Goal: Task Accomplishment & Management: Manage account settings

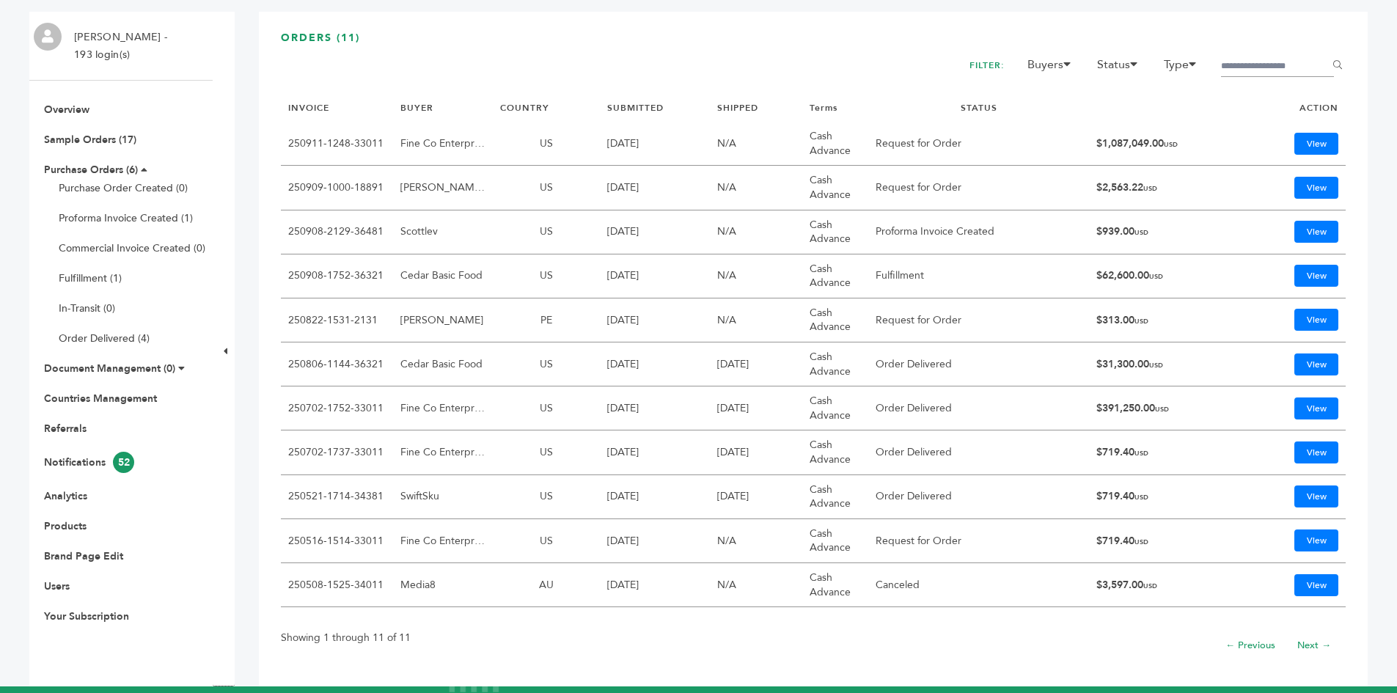
scroll to position [147, 0]
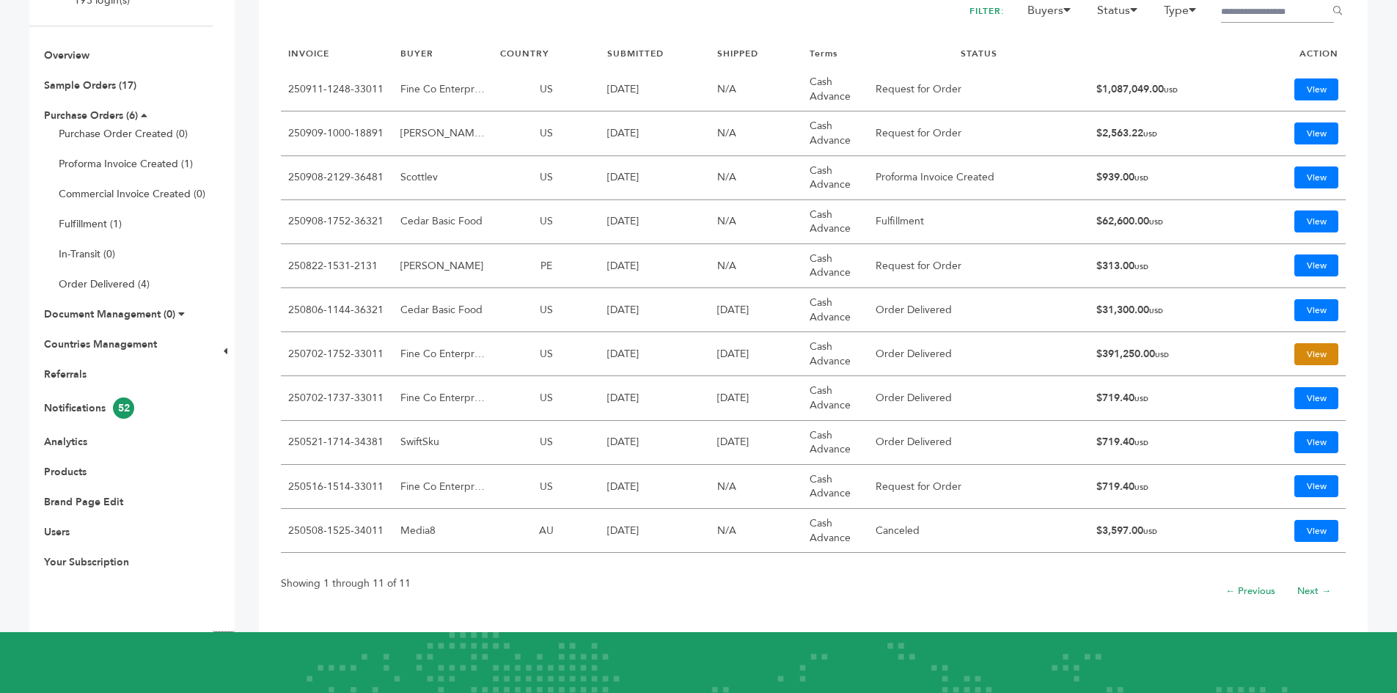
click at [1294, 352] on link "View" at bounding box center [1316, 354] width 44 height 22
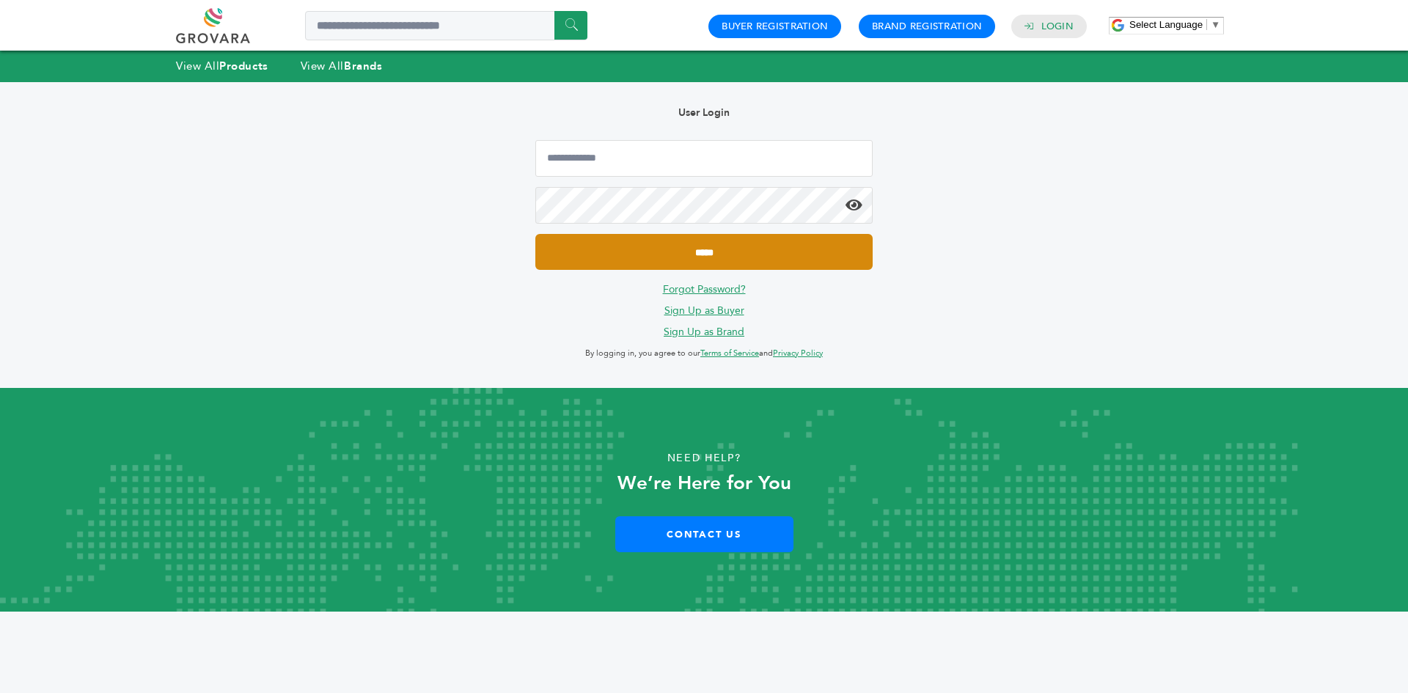
type input "**********"
click at [722, 260] on input "*****" at bounding box center [703, 252] width 337 height 36
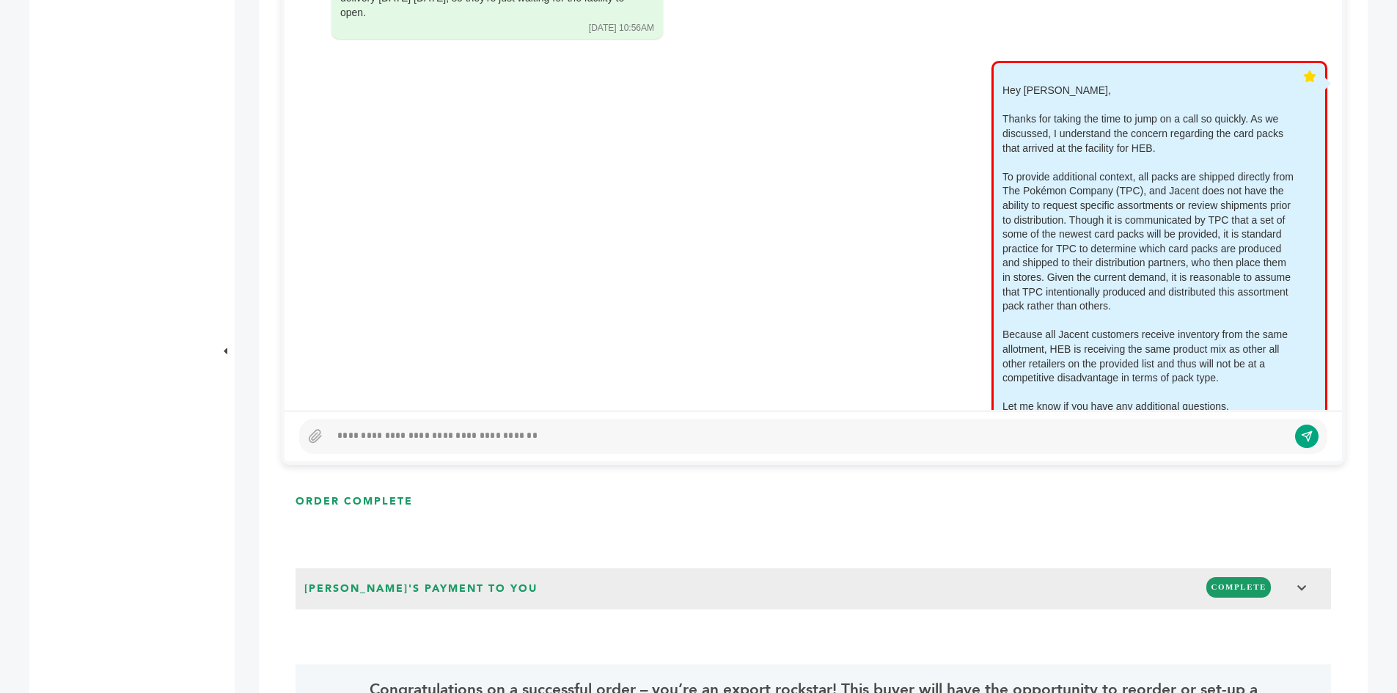
scroll to position [147, 0]
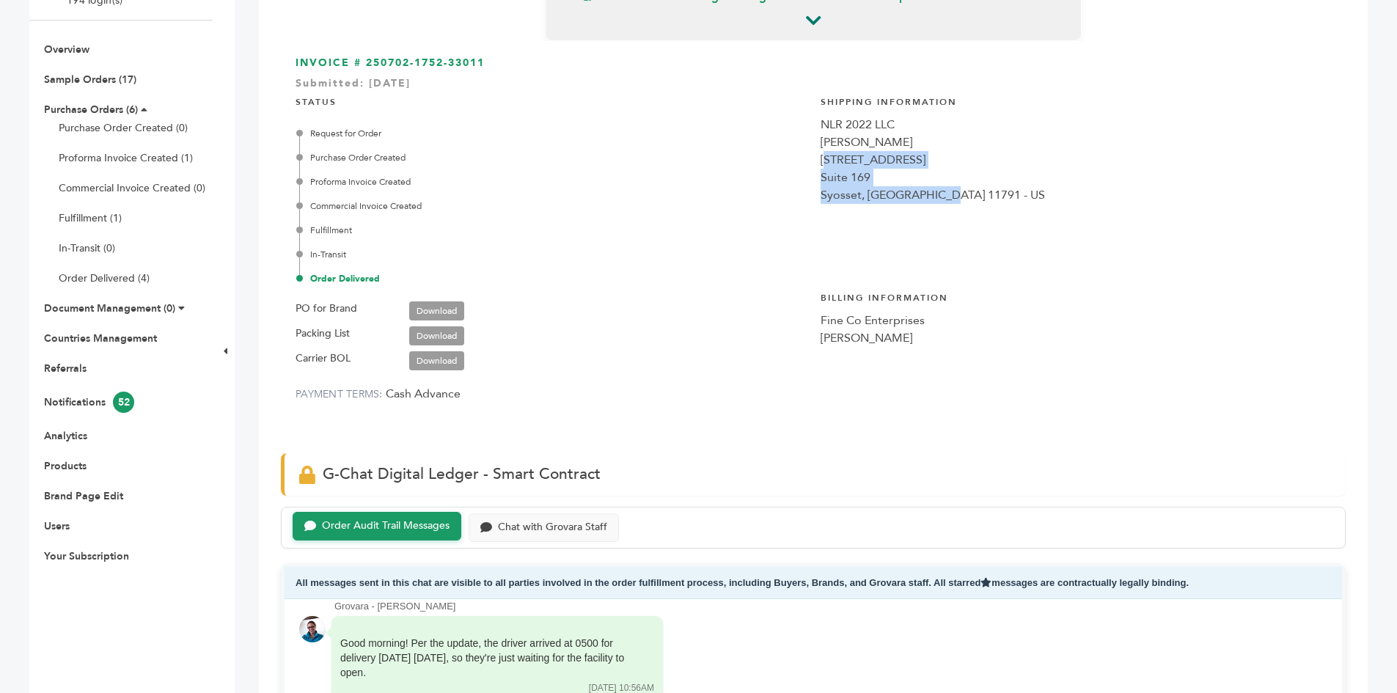
drag, startPoint x: 856, startPoint y: 175, endPoint x: 770, endPoint y: 142, distance: 91.7
click at [774, 147] on div "INVOICE # 250702-1752-33011 Submitted: Jul/2/2025 STATUS Request for Order Purc…" at bounding box center [813, 239] width 1065 height 397
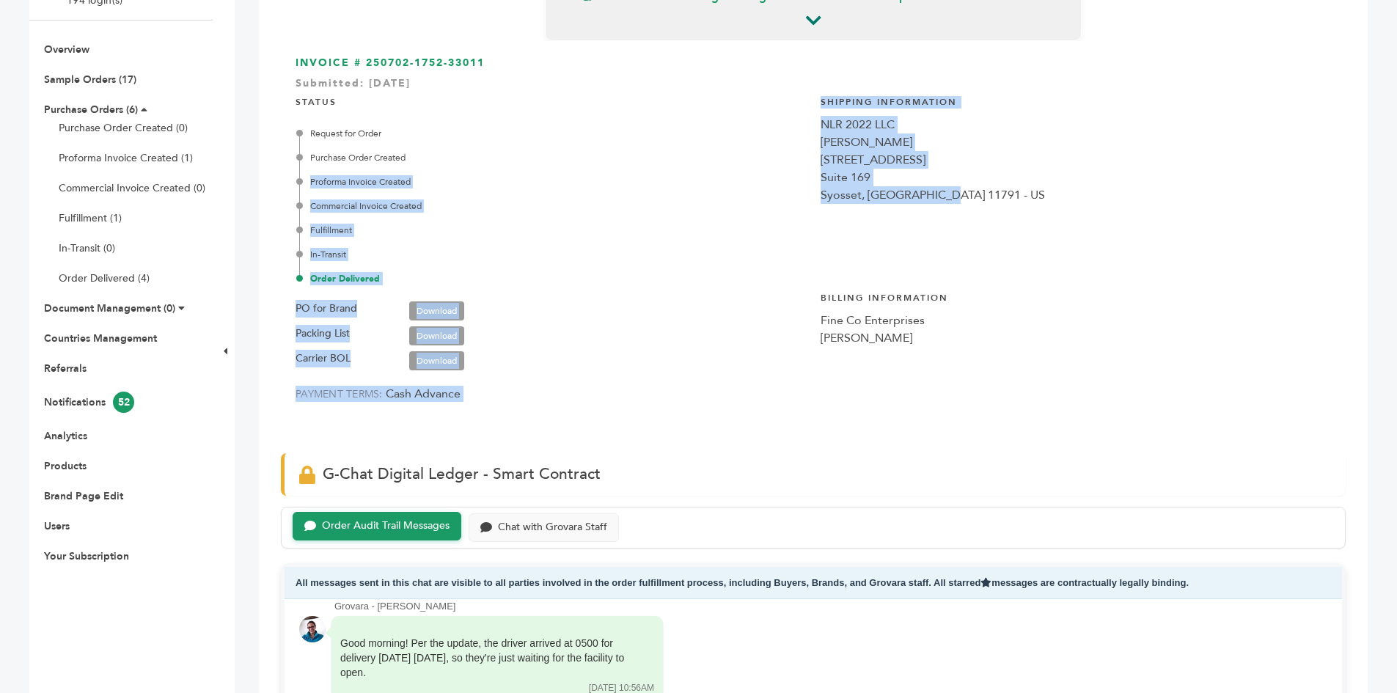
click at [793, 218] on div "Request for Order Purchase Order Created Proforma Invoice Created Commercial In…" at bounding box center [552, 206] width 507 height 158
click at [823, 215] on div "Shipping Information NLR 2022 LLC Daniel Fine 99 Lafayette Dr. Suite 169 Syosse…" at bounding box center [1076, 175] width 510 height 181
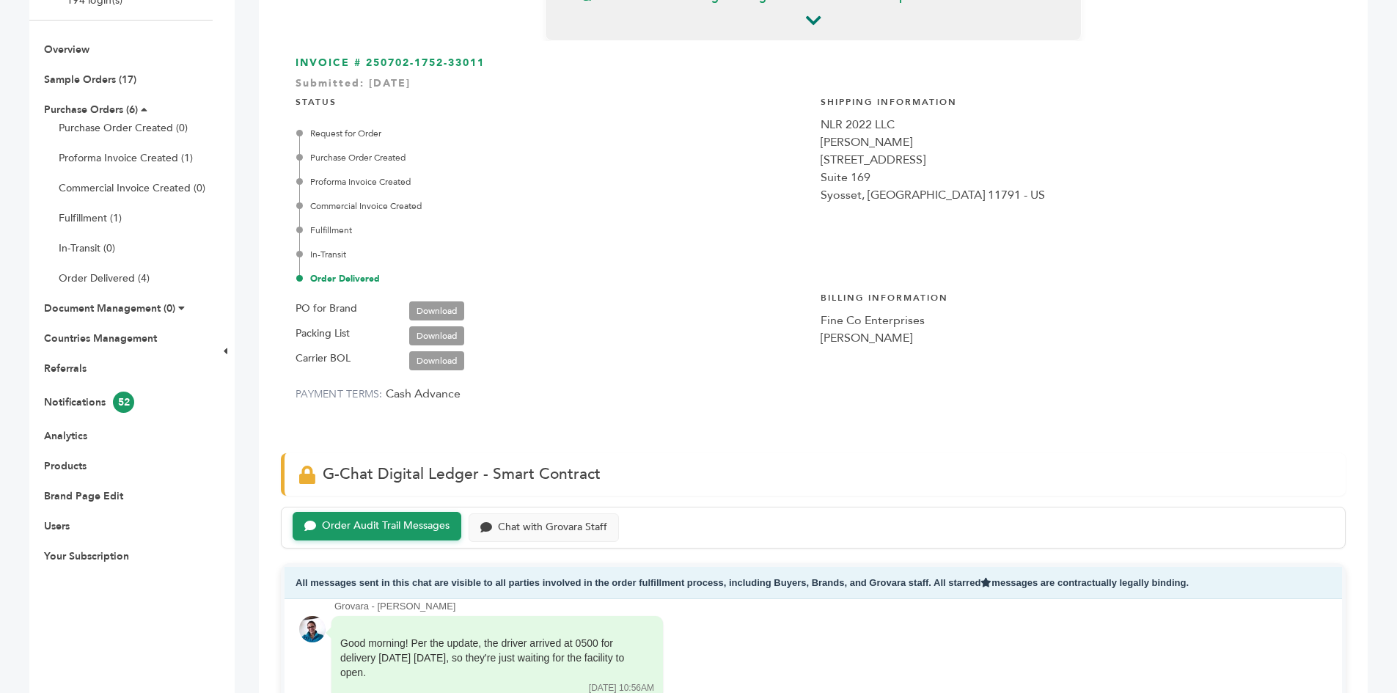
click at [444, 307] on link "Download" at bounding box center [436, 310] width 55 height 19
drag, startPoint x: 73, startPoint y: 77, endPoint x: 66, endPoint y: 98, distance: 22.3
click at [73, 77] on link "Sample Orders (17)" at bounding box center [90, 80] width 92 height 14
click at [65, 105] on link "Purchase Orders (6)" at bounding box center [91, 110] width 94 height 14
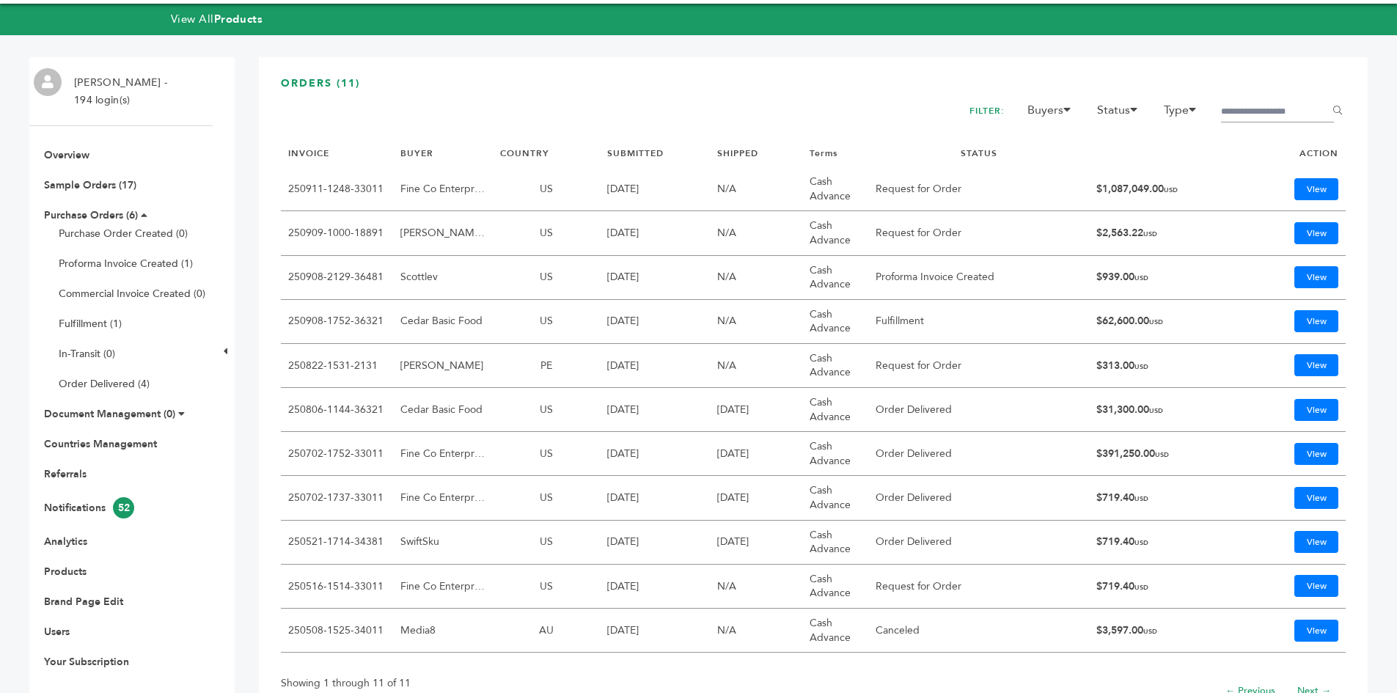
scroll to position [73, 0]
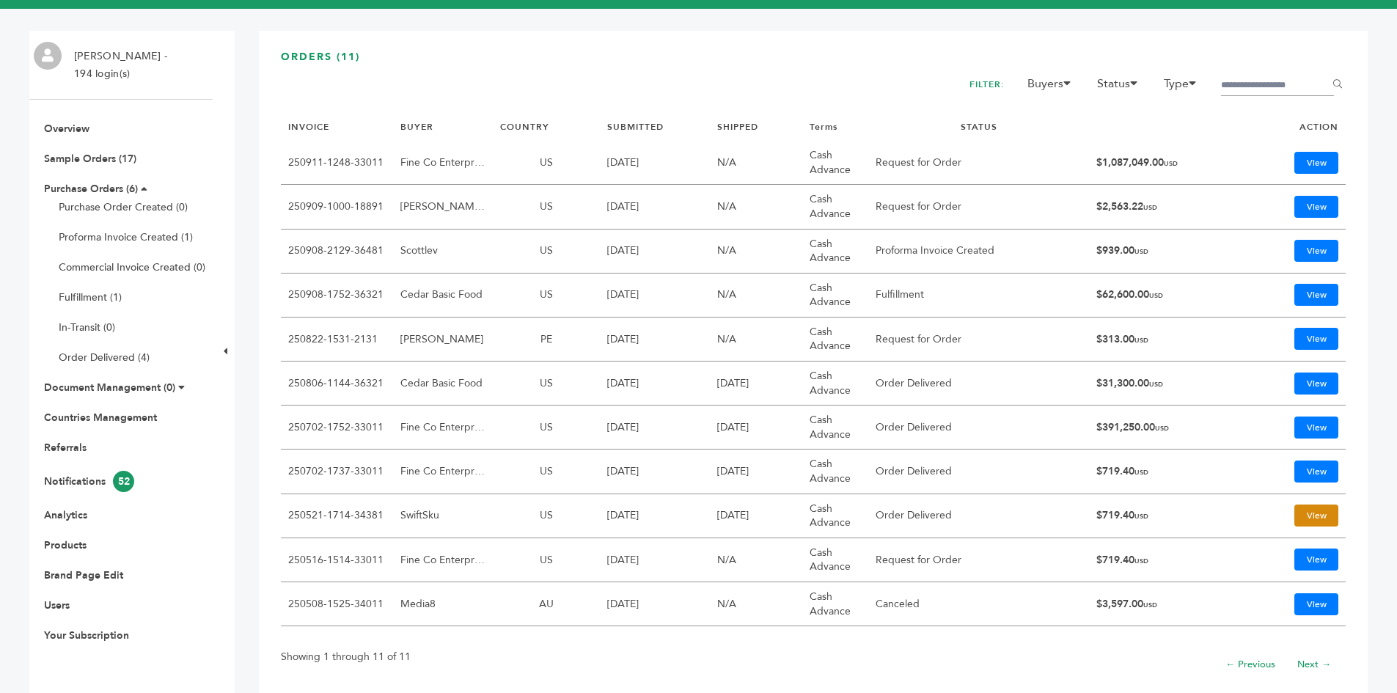
click at [1297, 513] on link "View" at bounding box center [1316, 515] width 44 height 22
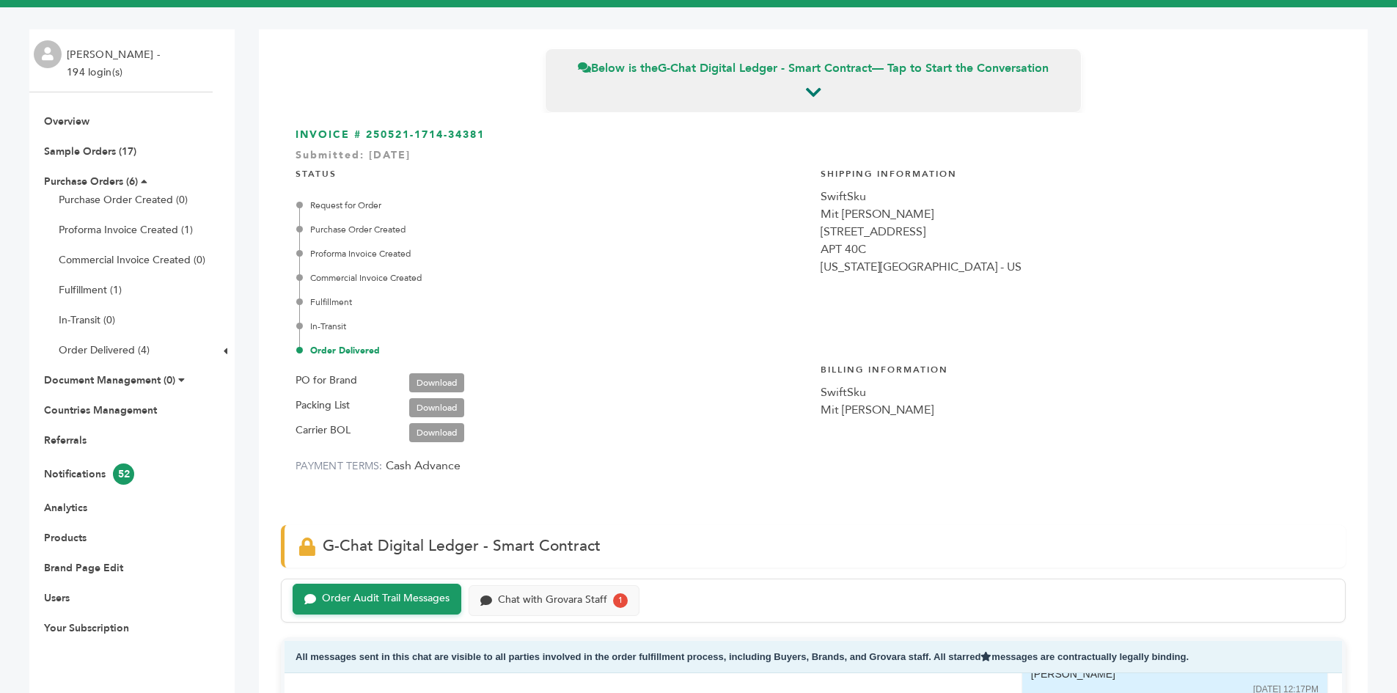
scroll to position [73, 0]
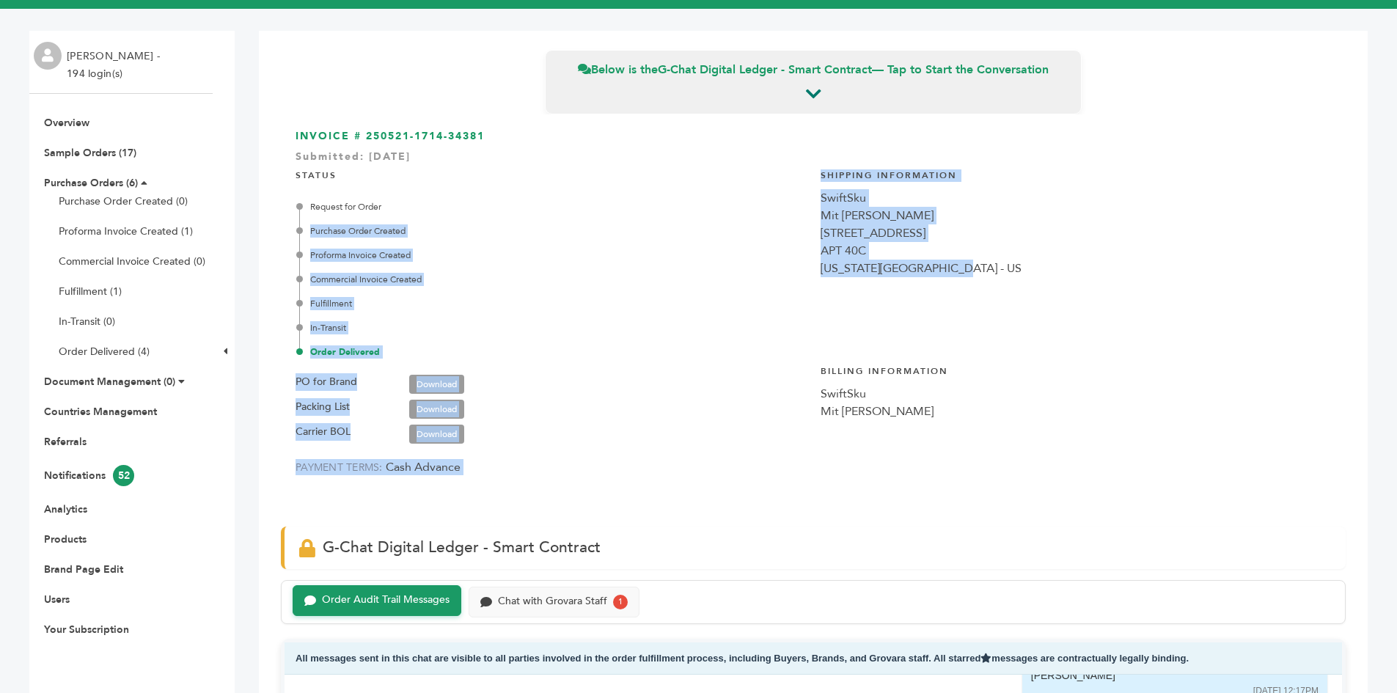
drag, startPoint x: 829, startPoint y: 214, endPoint x: 790, endPoint y: 213, distance: 38.9
click at [795, 192] on div "INVOICE # 250521-1714-34381 Submitted: [DATE] STATUS Request for Order Purchase…" at bounding box center [813, 312] width 1065 height 397
click at [867, 252] on div "APT 40C" at bounding box center [1076, 251] width 510 height 18
click at [991, 271] on div "New York, NY 10018 - US" at bounding box center [1076, 269] width 510 height 18
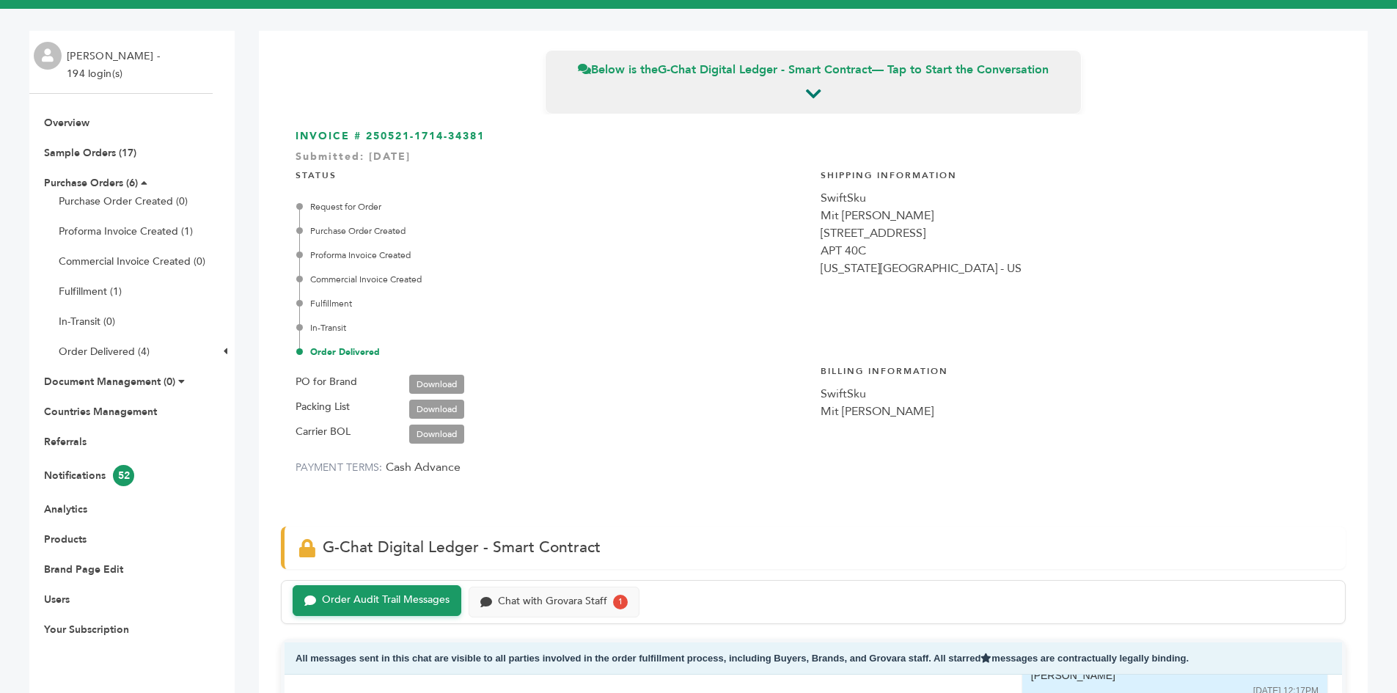
click at [821, 202] on div "SwiftSku" at bounding box center [1076, 198] width 510 height 18
copy div "SwiftSku"
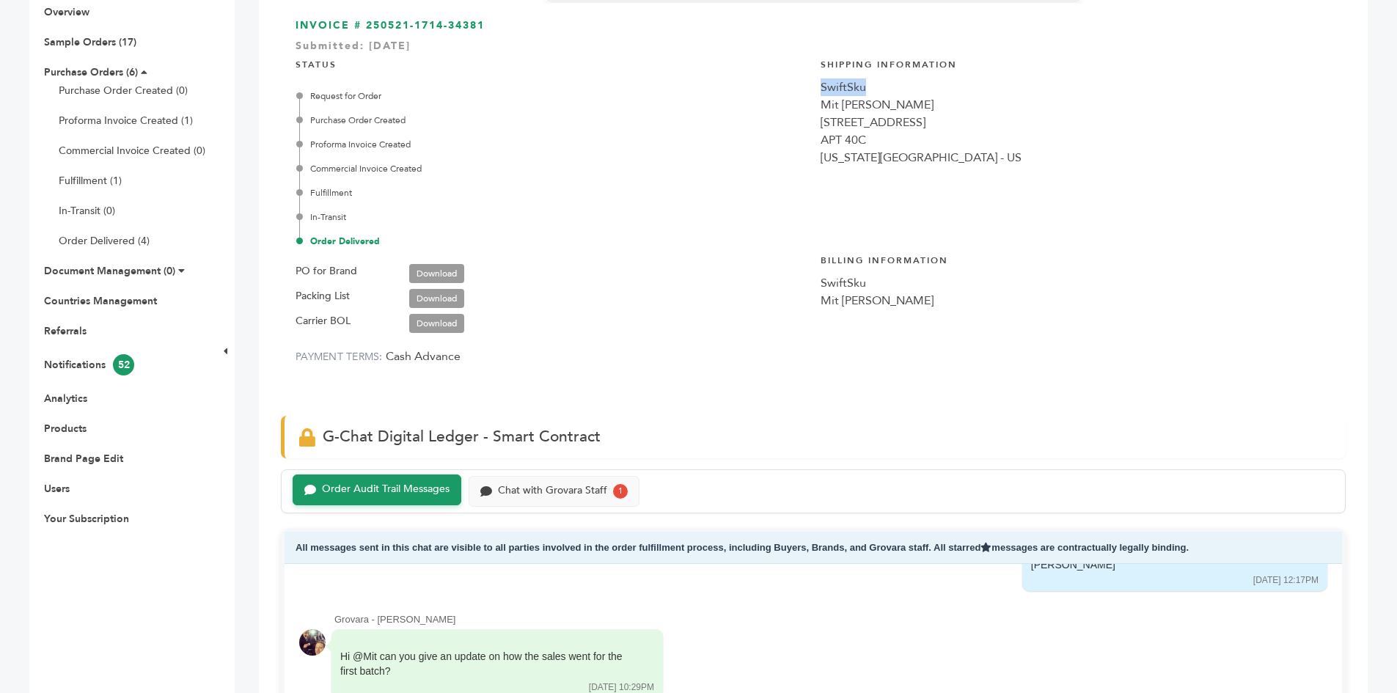
scroll to position [367, 0]
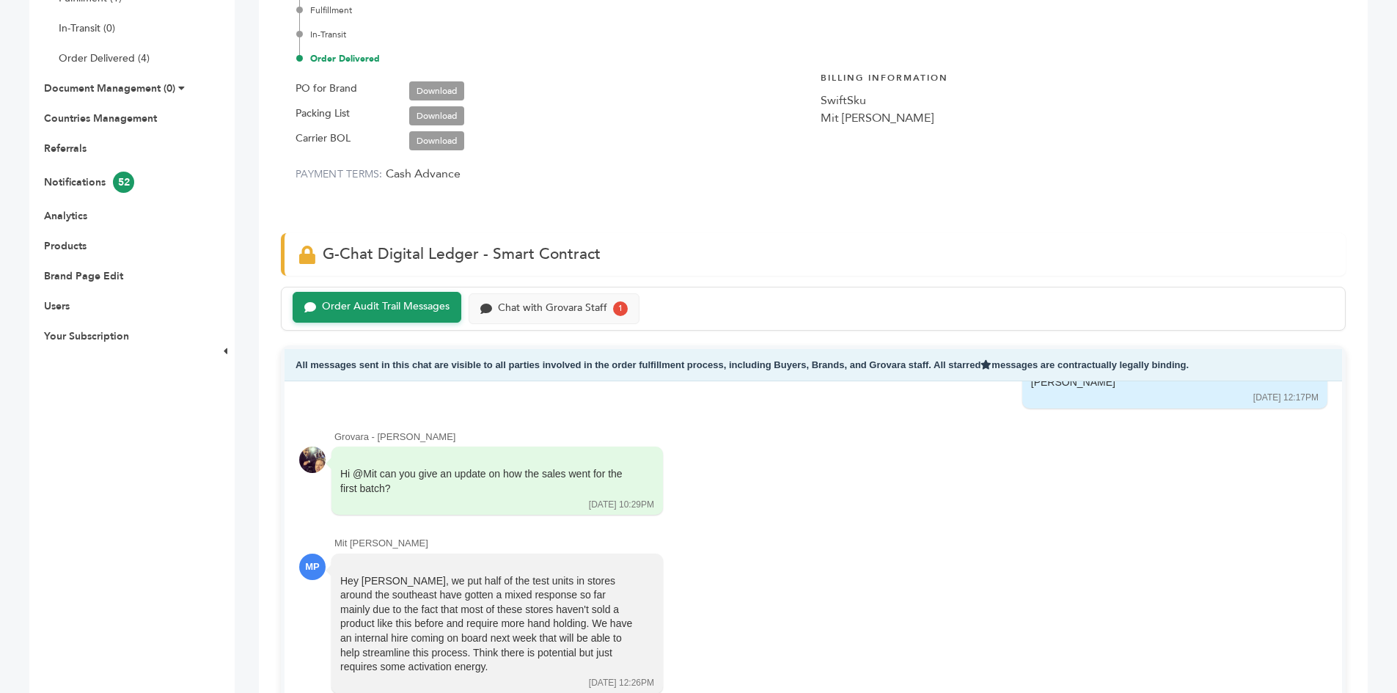
click at [439, 83] on link "Download" at bounding box center [436, 90] width 55 height 19
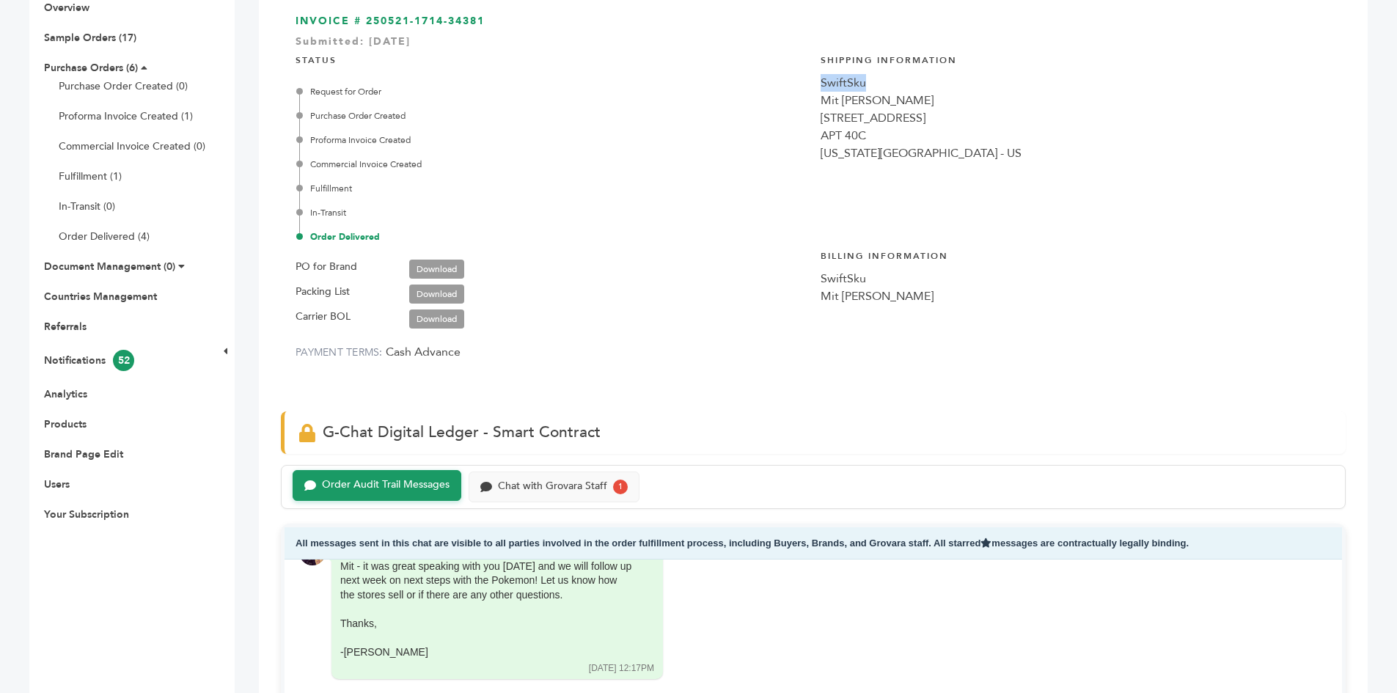
scroll to position [0, 0]
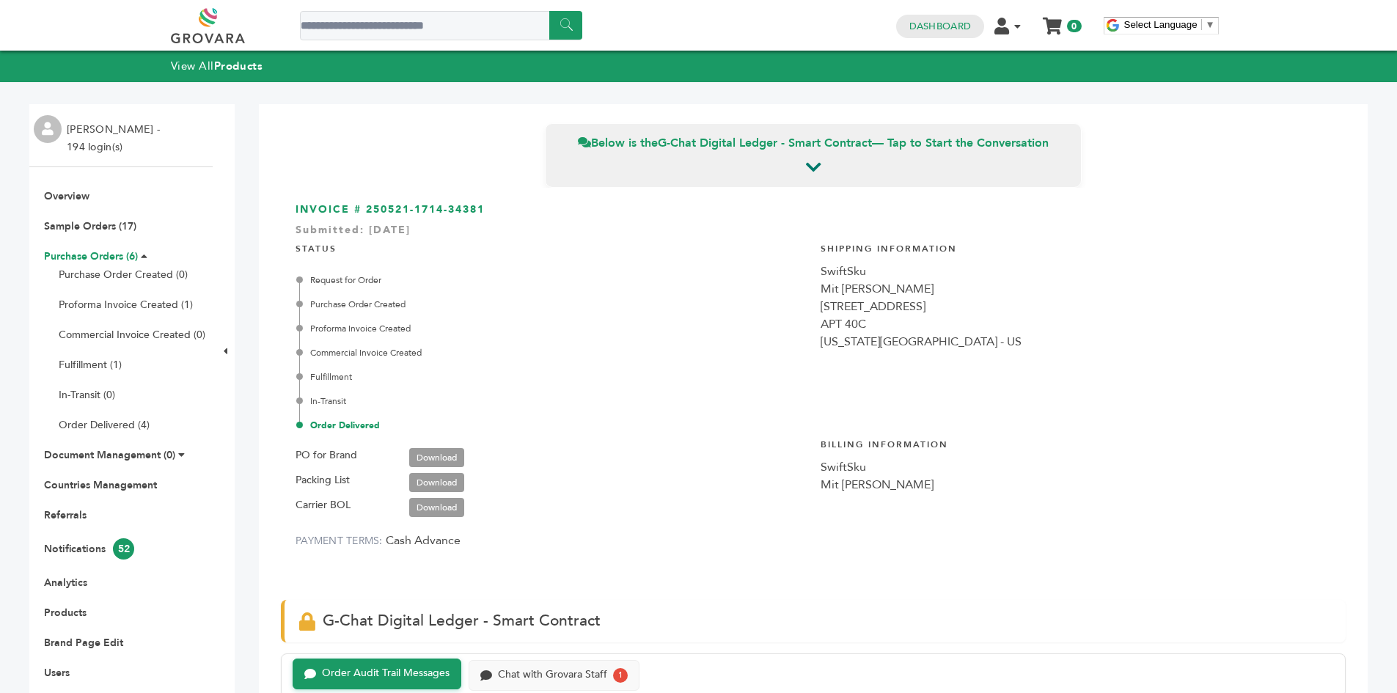
click at [97, 254] on link "Purchase Orders (6)" at bounding box center [91, 256] width 94 height 14
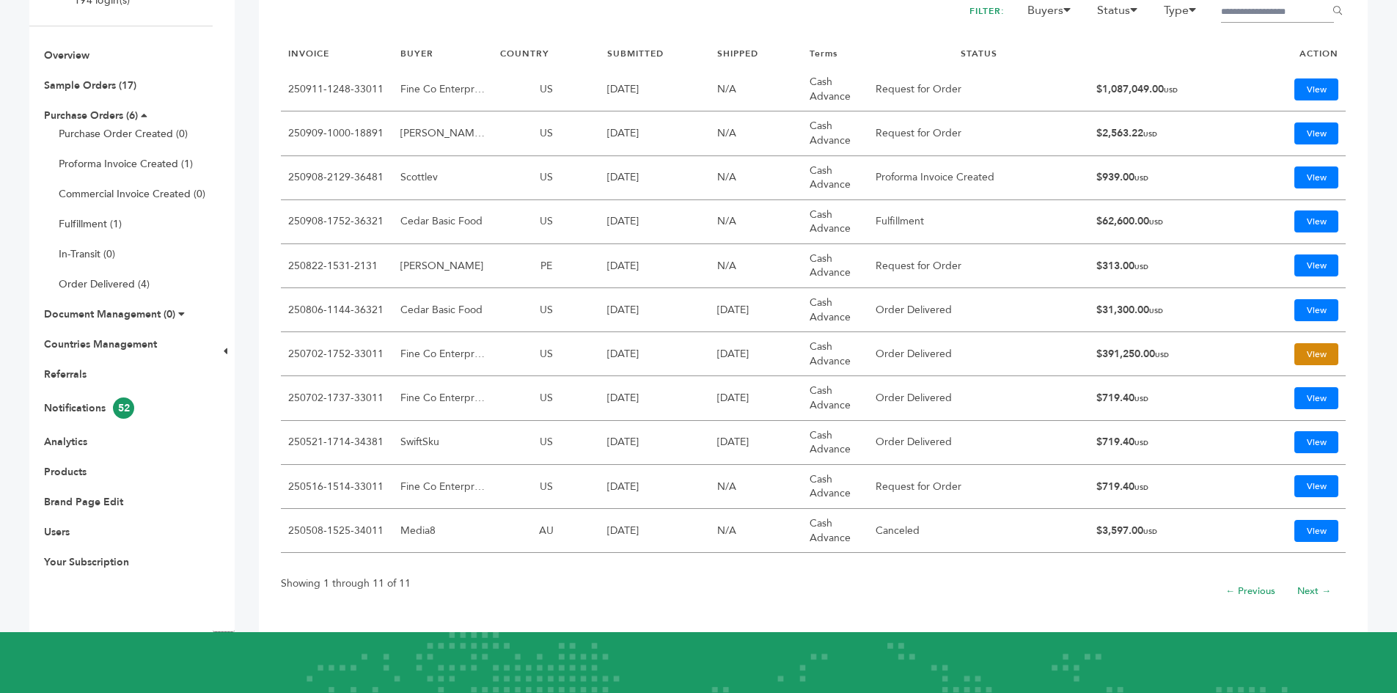
click at [1304, 358] on link "View" at bounding box center [1316, 354] width 44 height 22
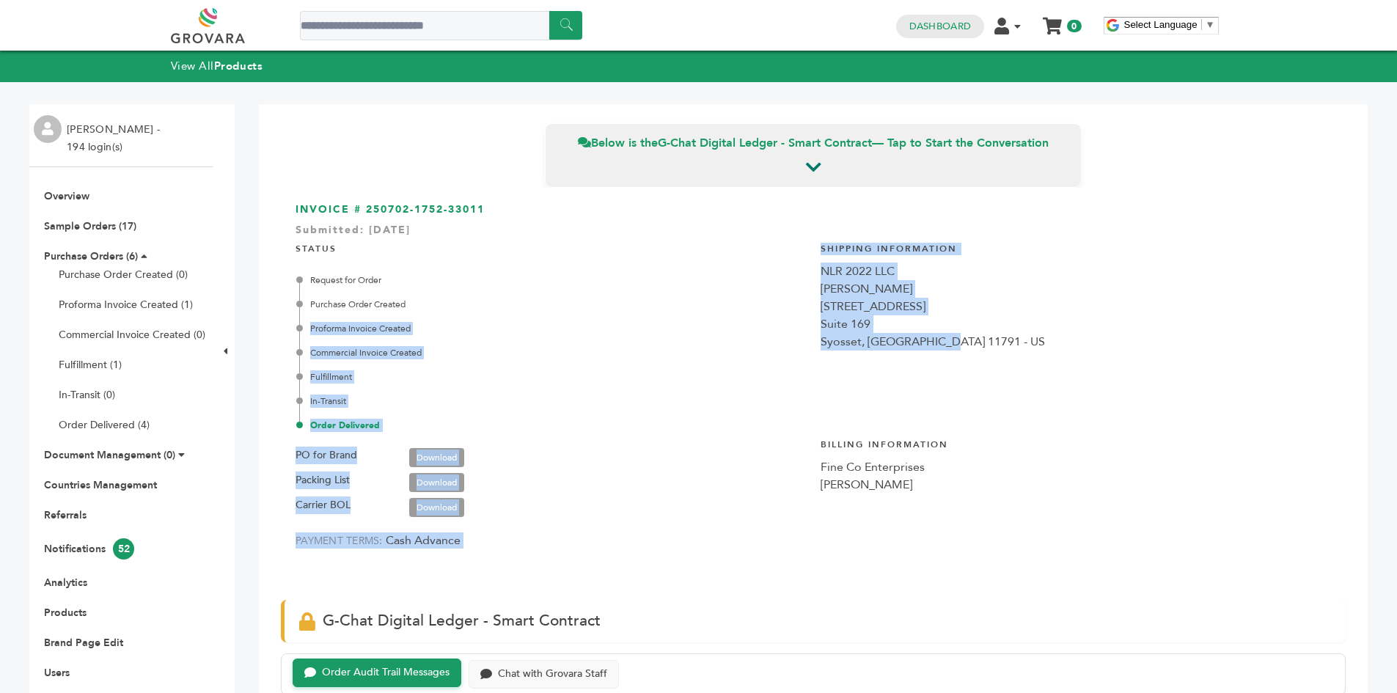
drag, startPoint x: 915, startPoint y: 339, endPoint x: 807, endPoint y: 303, distance: 114.3
click at [807, 303] on div "INVOICE # 250702-1752-33011 Submitted: Jul/2/2025 STATUS Request for Order Purc…" at bounding box center [813, 386] width 1065 height 397
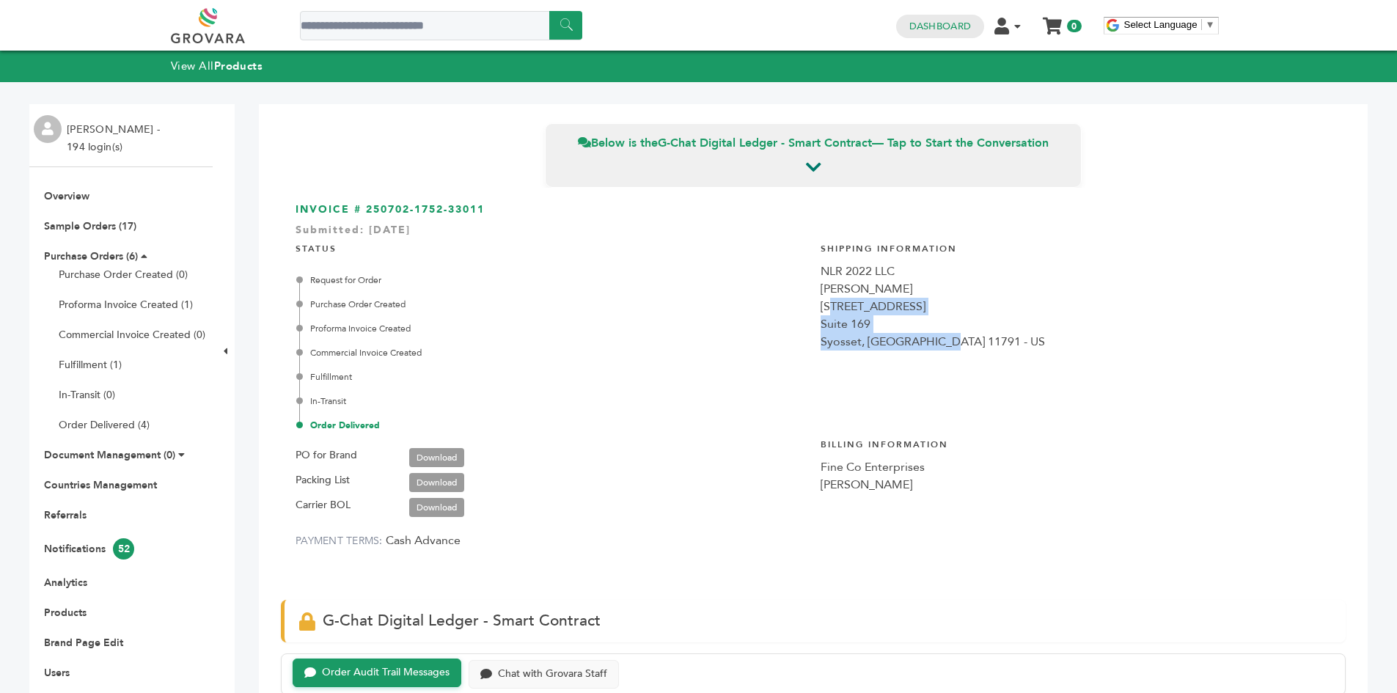
drag, startPoint x: 961, startPoint y: 334, endPoint x: 815, endPoint y: 296, distance: 150.1
click at [823, 301] on div "Shipping Information NLR 2022 LLC Daniel Fine 99 Lafayette Dr. Suite 169 Syosse…" at bounding box center [1076, 322] width 510 height 181
click at [813, 294] on div "INVOICE # 250702-1752-33011 Submitted: Jul/2/2025 STATUS Request for Order Purc…" at bounding box center [813, 386] width 1065 height 397
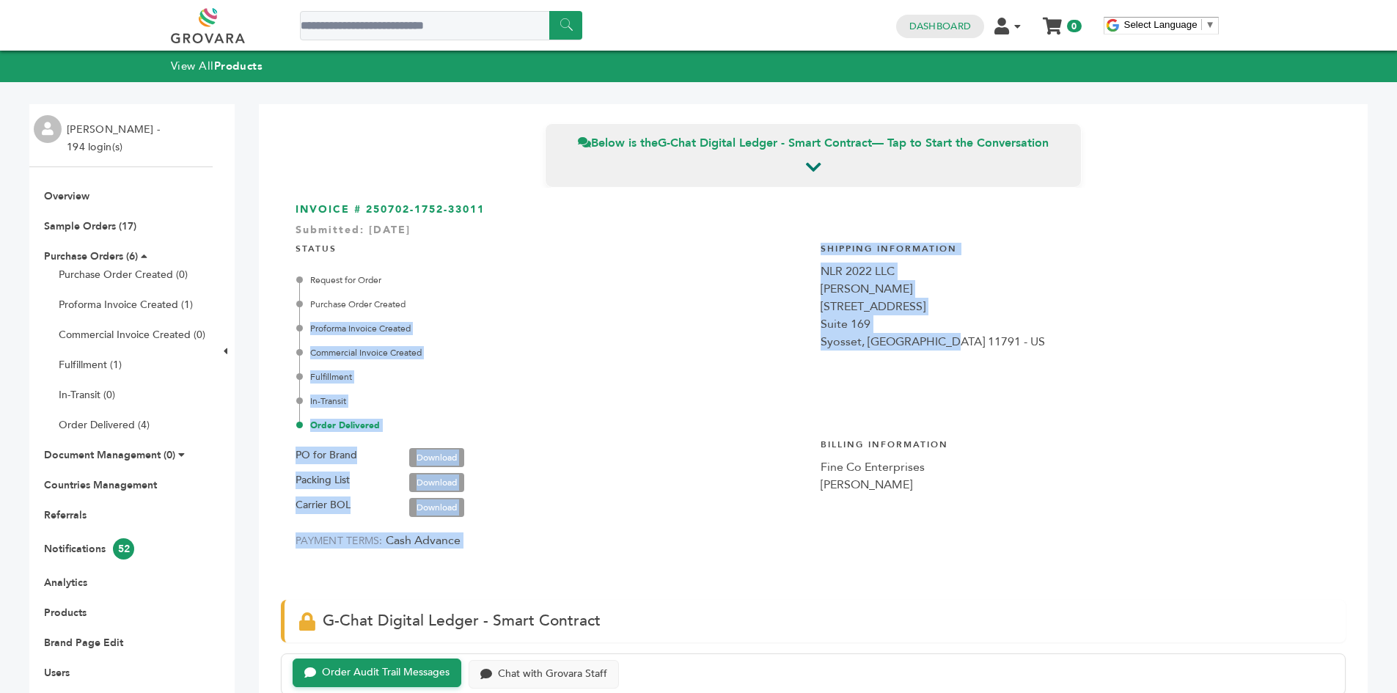
drag, startPoint x: 807, startPoint y: 287, endPoint x: 962, endPoint y: 342, distance: 164.5
click at [962, 342] on div "INVOICE # 250702-1752-33011 Submitted: Jul/2/2025 STATUS Request for Order Purc…" at bounding box center [813, 386] width 1065 height 397
click at [963, 342] on div "Syosset, NY 11791 - US" at bounding box center [1076, 342] width 510 height 18
click at [906, 338] on div "Syosset, NY 11791 - US" at bounding box center [1076, 342] width 510 height 18
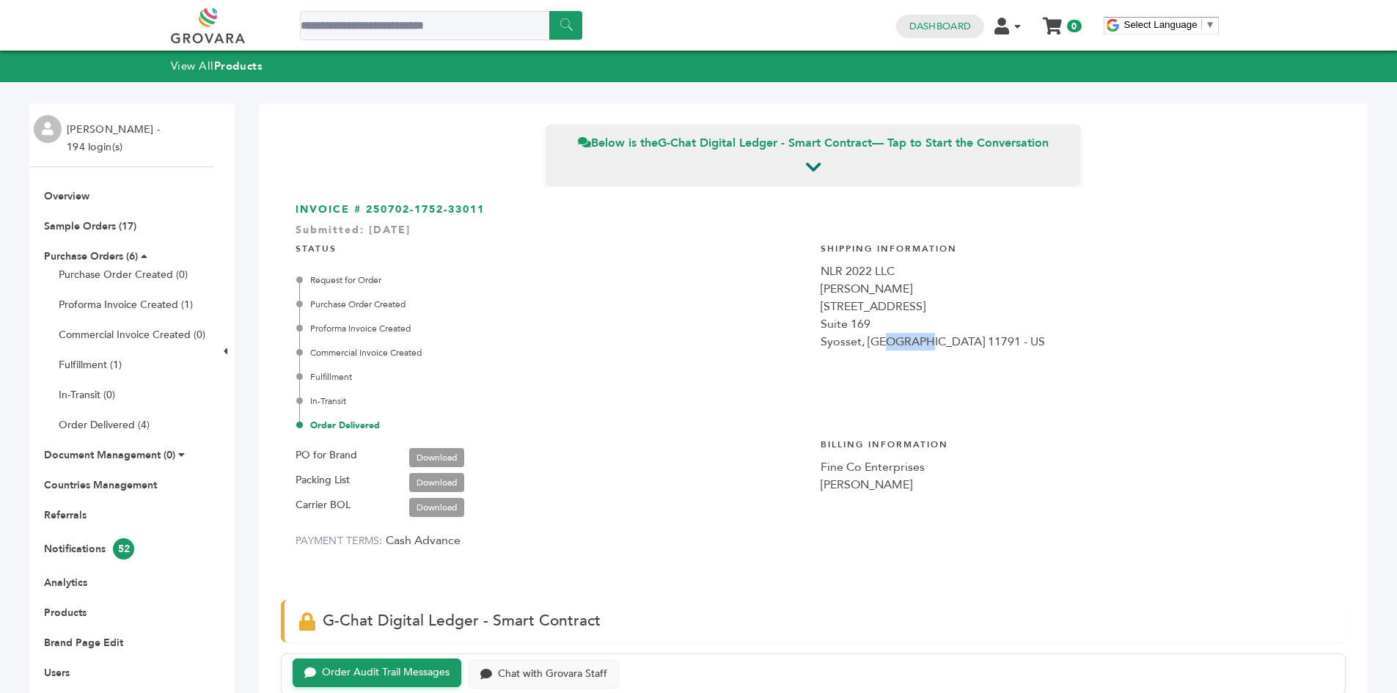
click at [906, 338] on div "Syosset, NY 11791 - US" at bounding box center [1076, 342] width 510 height 18
click at [926, 309] on div "99 Lafayette Dr." at bounding box center [1076, 307] width 510 height 18
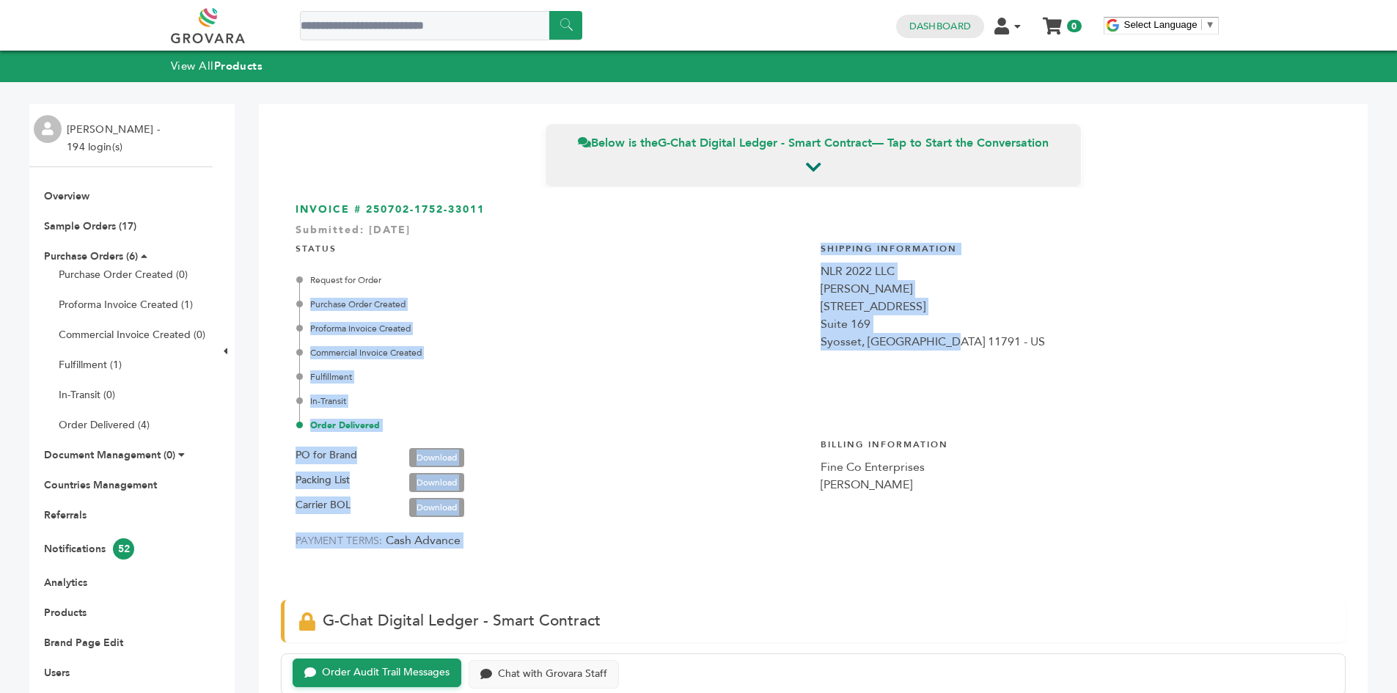
drag, startPoint x: 969, startPoint y: 345, endPoint x: 807, endPoint y: 283, distance: 174.3
click at [807, 283] on div "INVOICE # 250702-1752-33011 Submitted: Jul/2/2025 STATUS Request for Order Purc…" at bounding box center [813, 386] width 1065 height 397
click at [821, 293] on div "Daniel Fine" at bounding box center [1076, 289] width 510 height 18
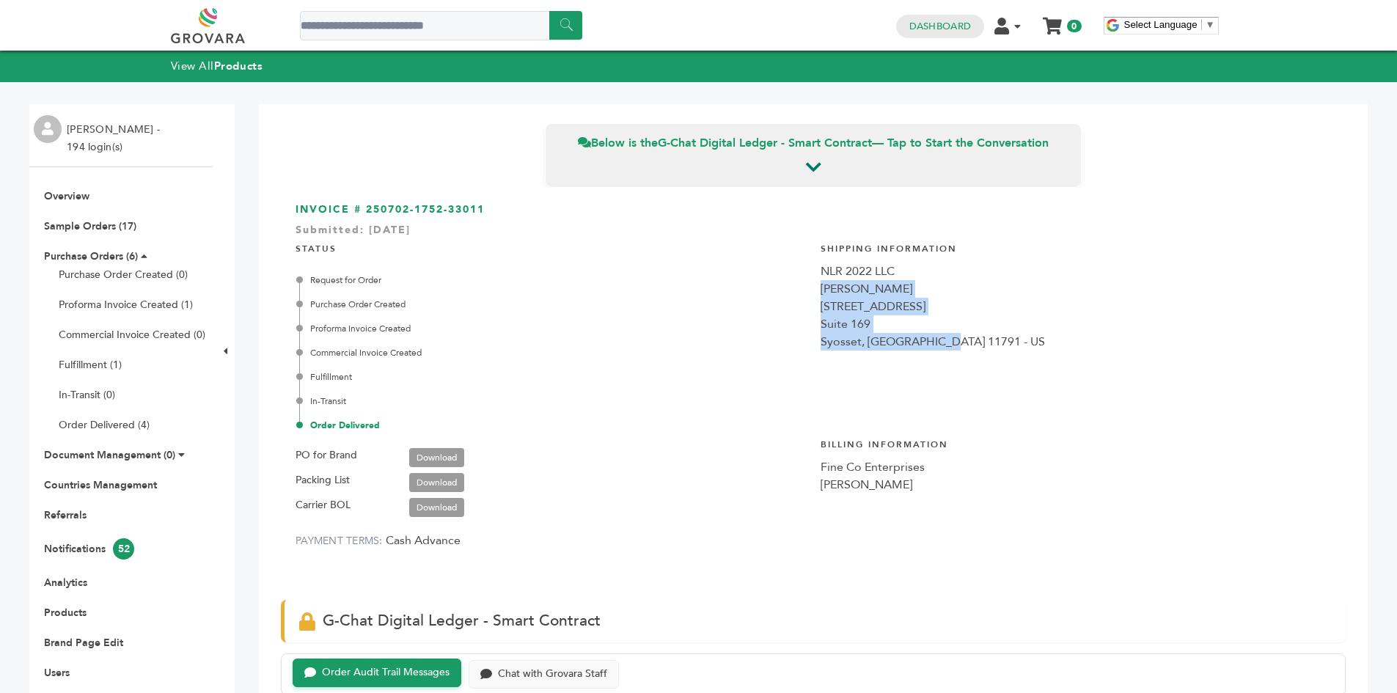
drag, startPoint x: 812, startPoint y: 287, endPoint x: 989, endPoint y: 345, distance: 186.9
click at [995, 345] on div "INVOICE # 250702-1752-33011 Submitted: Jul/2/2025 STATUS Request for Order Purc…" at bounding box center [813, 386] width 1065 height 397
click at [989, 345] on div "Syosset, NY 11791 - US" at bounding box center [1076, 342] width 510 height 18
click at [97, 241] on ul "Overview Sample Orders (17) Purchase Orders (6) Purchase Order Created (0) Prof…" at bounding box center [120, 449] width 183 height 521
click at [98, 248] on ul "Overview Sample Orders (17) Purchase Orders (6) Purchase Order Created (0) Prof…" at bounding box center [120, 449] width 183 height 521
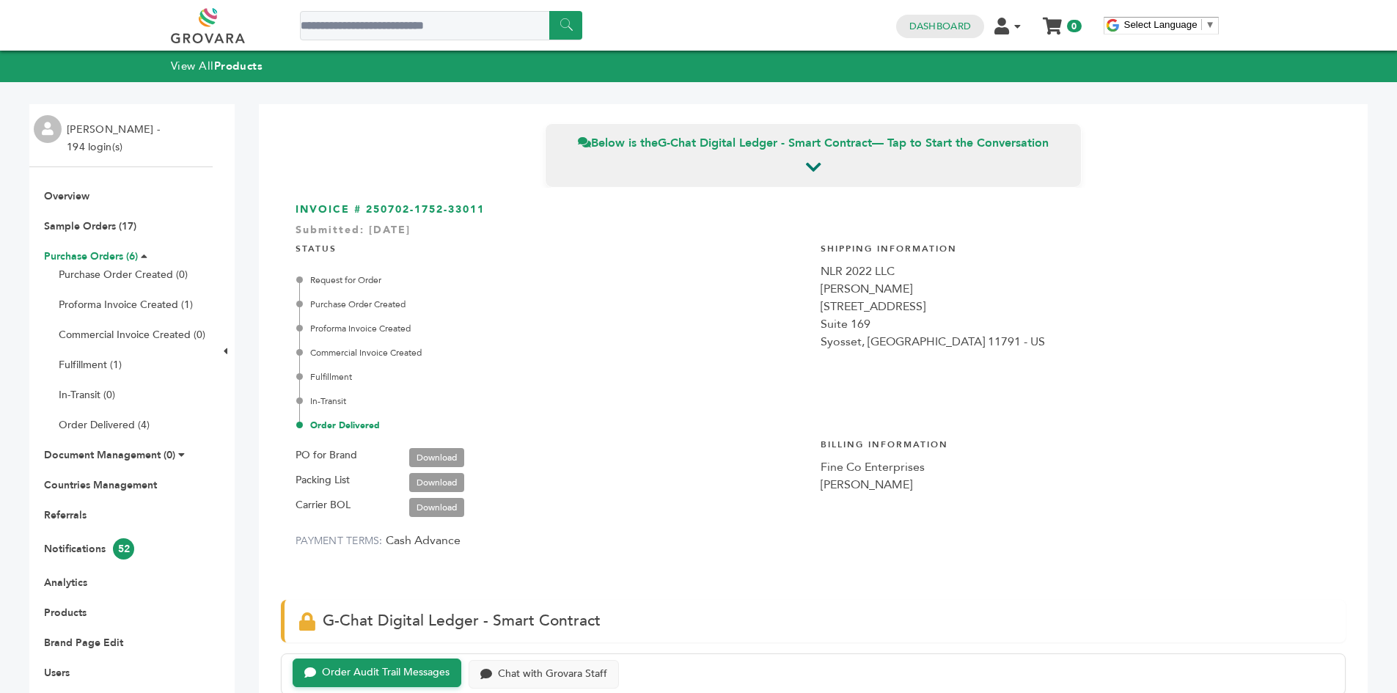
click at [98, 257] on link "Purchase Orders (6)" at bounding box center [91, 256] width 94 height 14
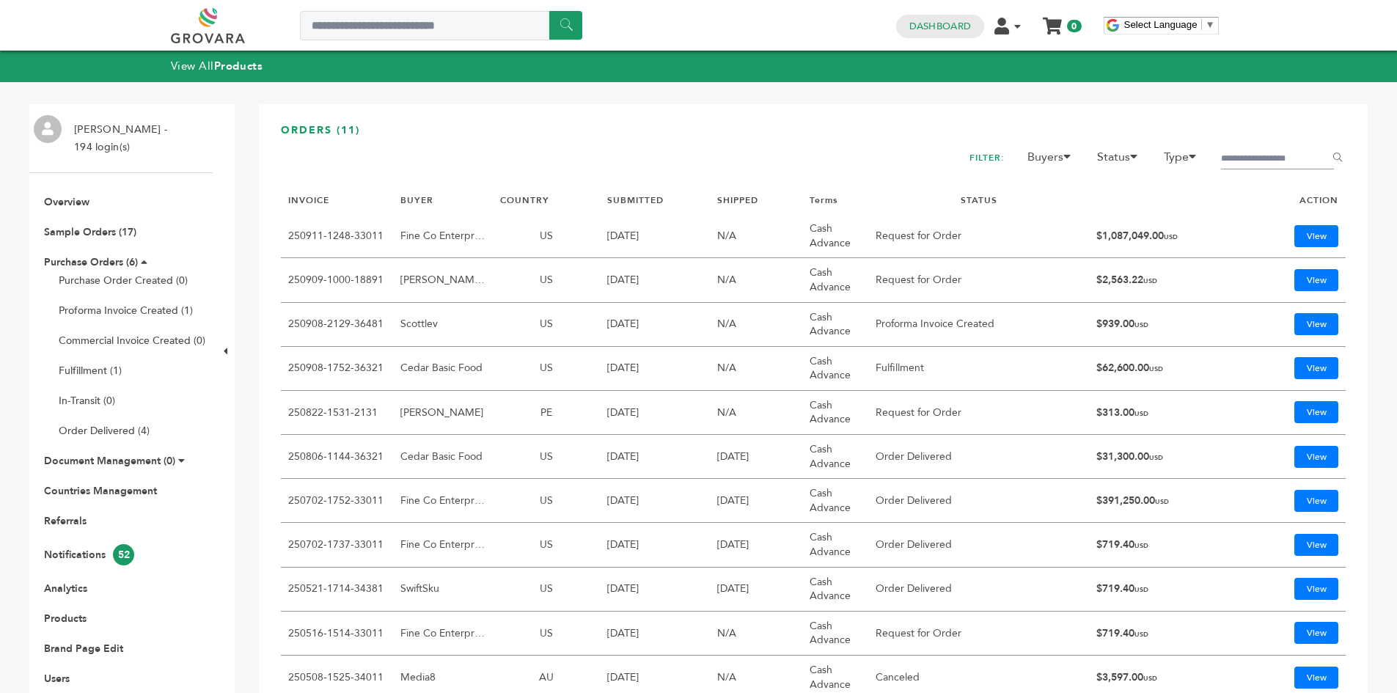
click at [543, 125] on h3 "ORDERS (11)" at bounding box center [813, 136] width 1065 height 26
click at [55, 192] on div "[PERSON_NAME] - 194 login(s) Overview Sample Orders (17) Purchase Orders (6) Pu…" at bounding box center [120, 441] width 183 height 675
click at [56, 201] on link "Overview" at bounding box center [66, 202] width 45 height 14
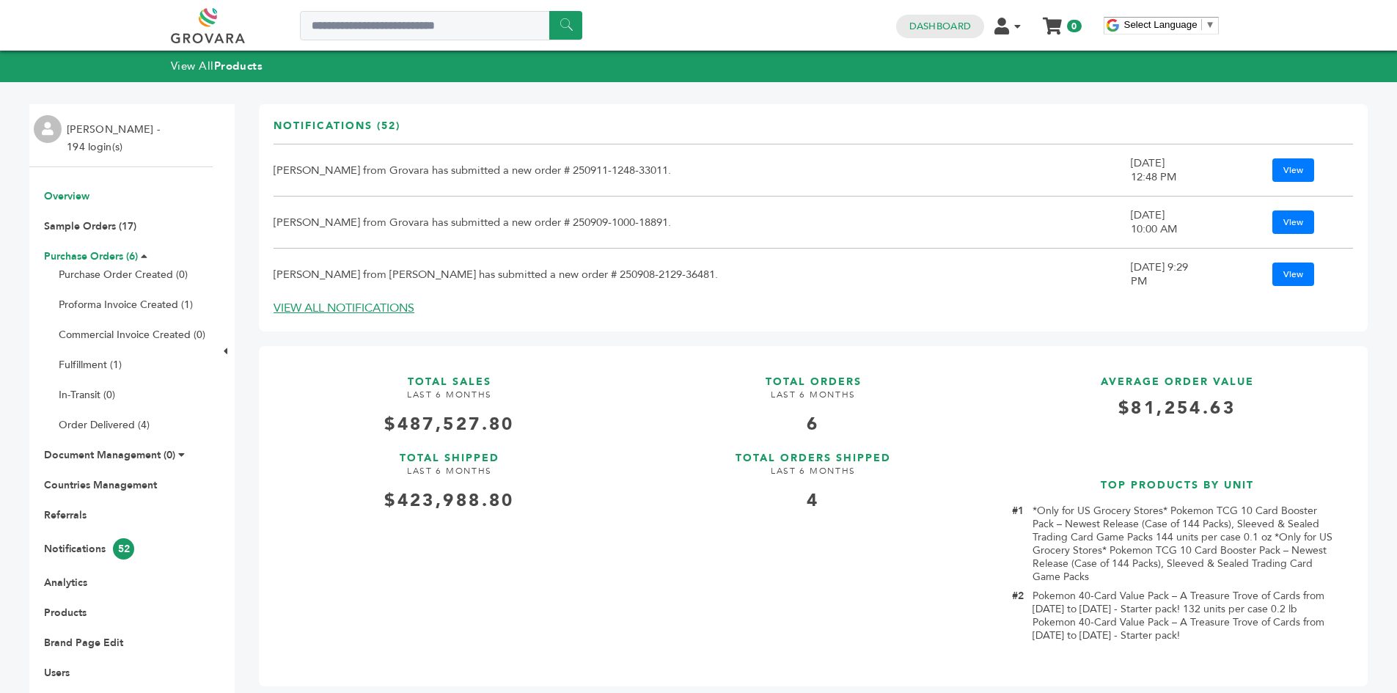
click at [67, 252] on link "Purchase Orders (6)" at bounding box center [91, 256] width 94 height 14
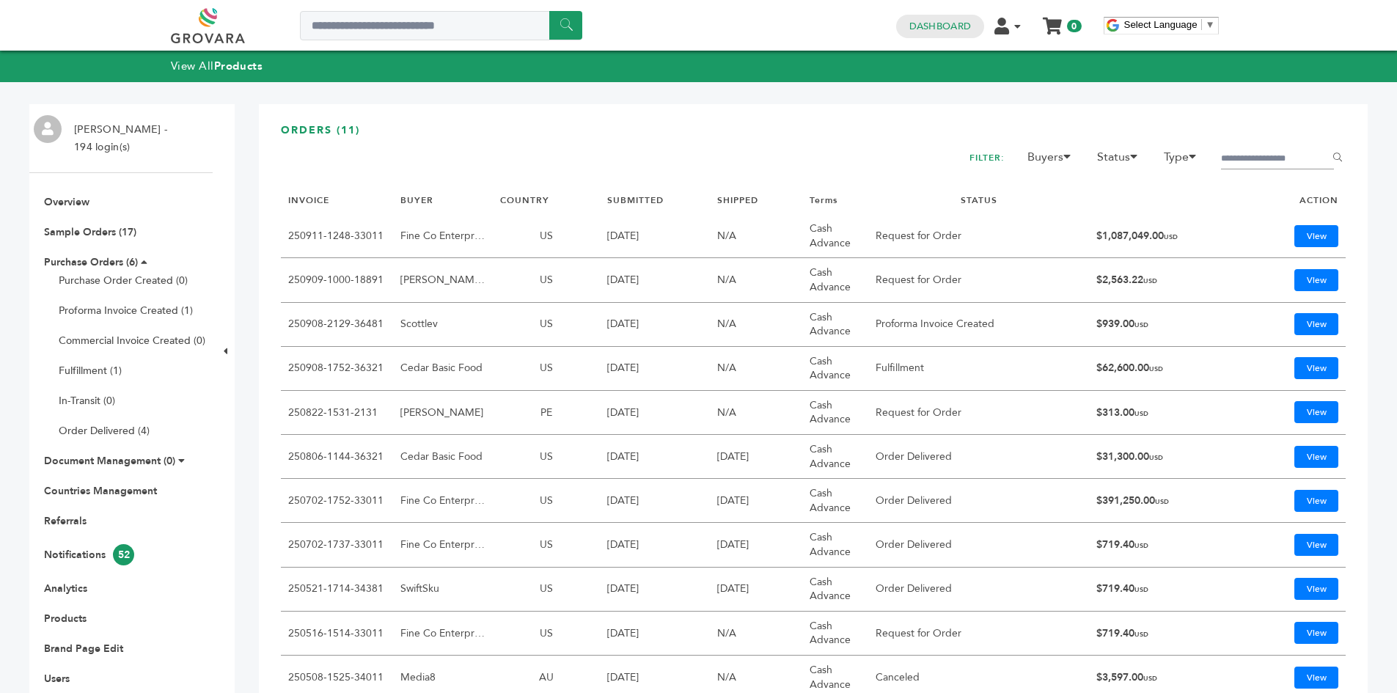
drag, startPoint x: 990, startPoint y: 373, endPoint x: 276, endPoint y: 368, distance: 714.2
click at [274, 367] on div "ORDERS (11) FILTER: Buyers [PERSON_NAME] Mor Yam Marketing, Ltd. [PERSON_NAME] …" at bounding box center [813, 441] width 1109 height 675
click at [266, 367] on div "ORDERS (11) FILTER: Buyers [PERSON_NAME] Mor Yam Marketing, Ltd. [PERSON_NAME] …" at bounding box center [813, 441] width 1109 height 675
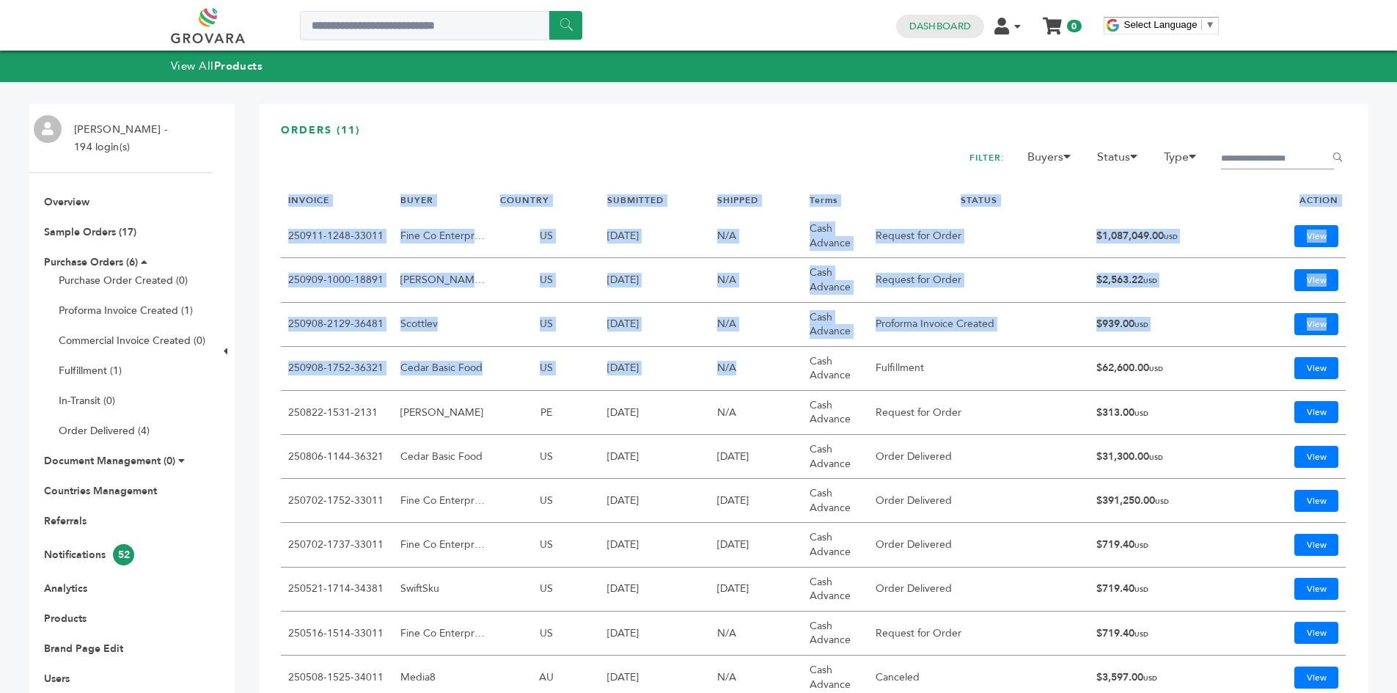
drag, startPoint x: 257, startPoint y: 362, endPoint x: 750, endPoint y: 378, distance: 493.0
click at [759, 380] on div "Sam Roberts - 194 login(s) Overview Sample Orders (17) Purchase Orders (6) Purc…" at bounding box center [698, 430] width 1338 height 697
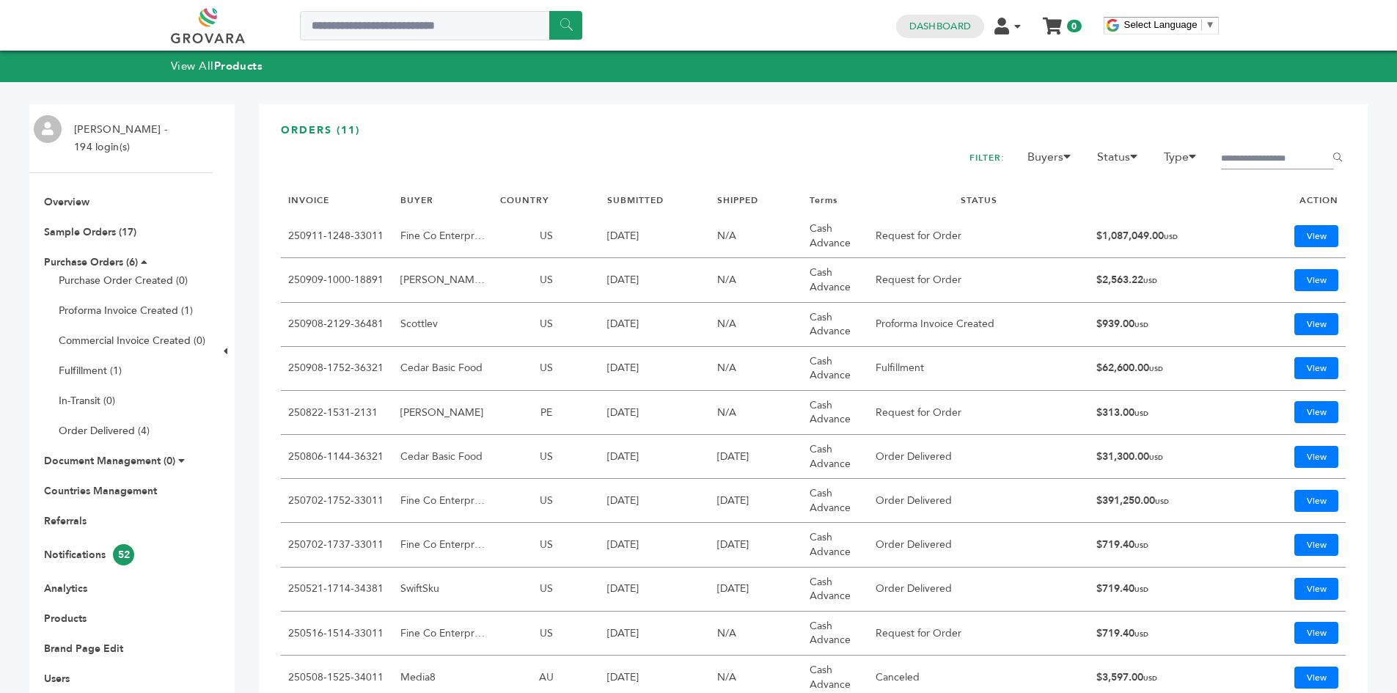
click at [749, 122] on div "ORDERS (11) FILTER: Buyers Marcio Galeno de Sousa Mor Yam Marketing, Ltd. Nasse…" at bounding box center [813, 441] width 1109 height 675
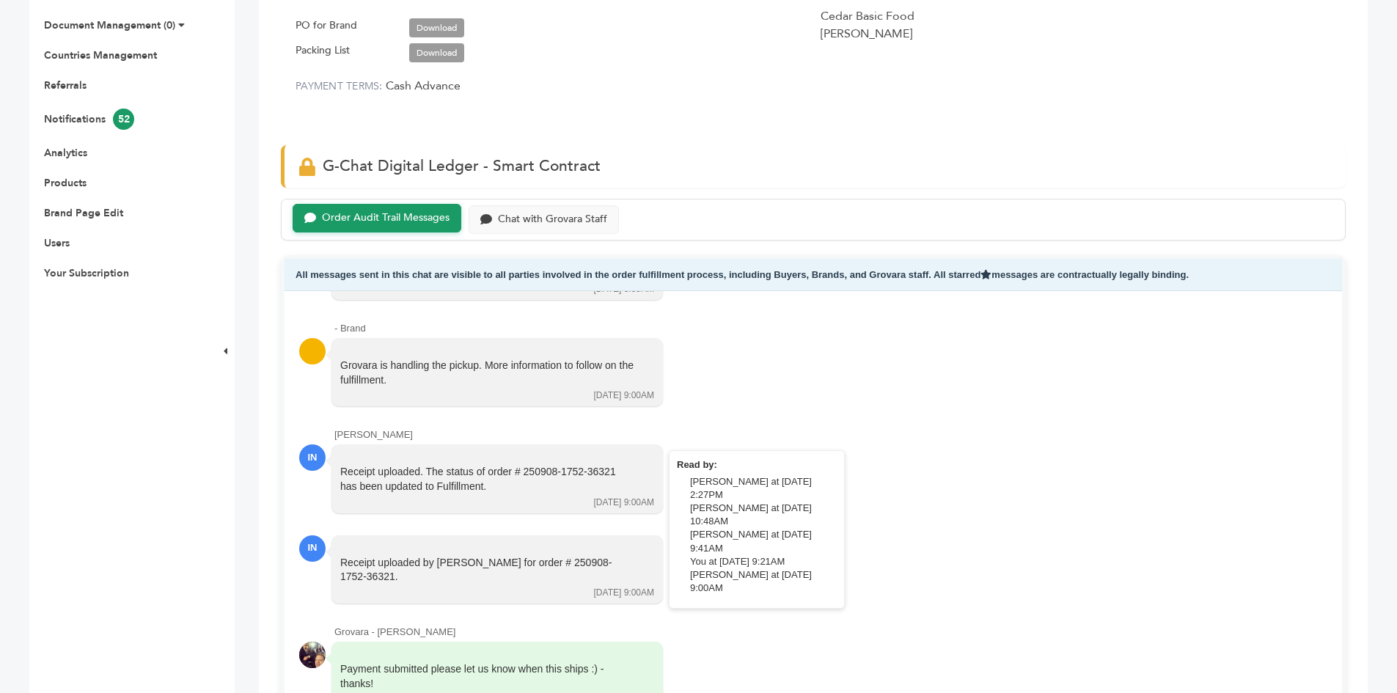
scroll to position [587, 0]
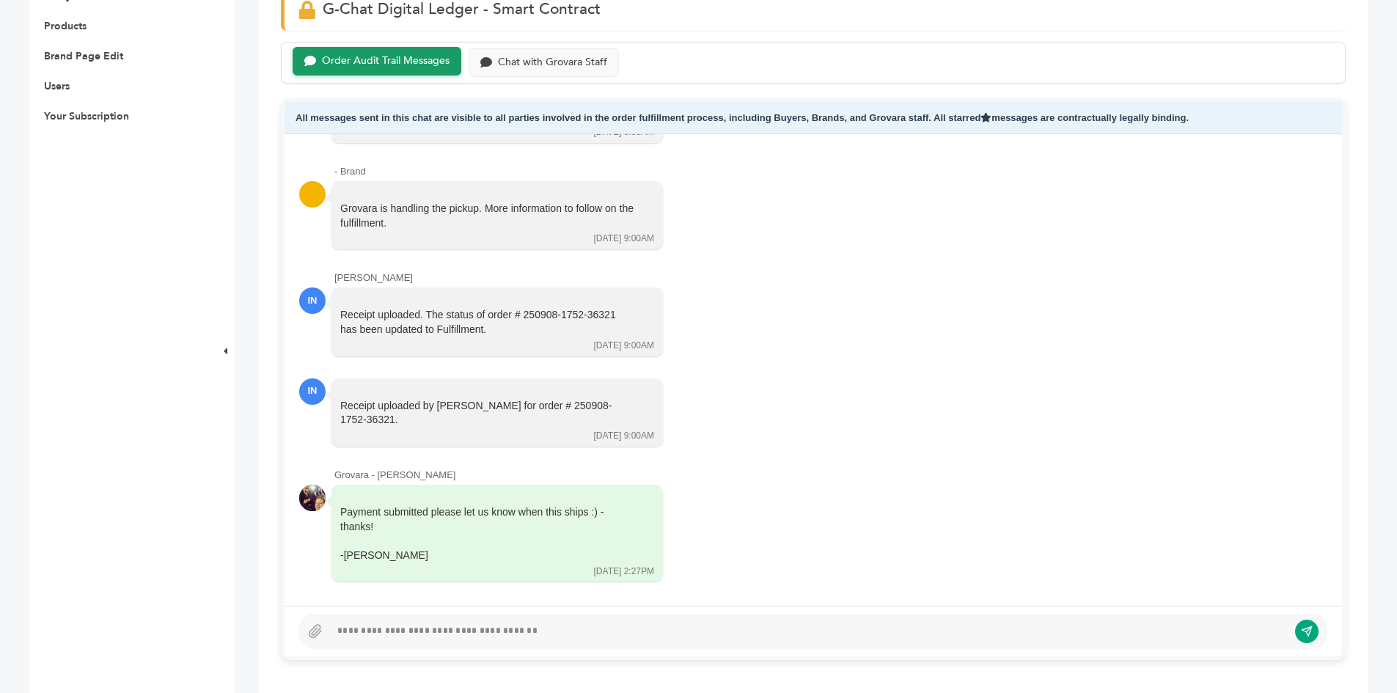
click at [411, 638] on div at bounding box center [809, 632] width 958 height 18
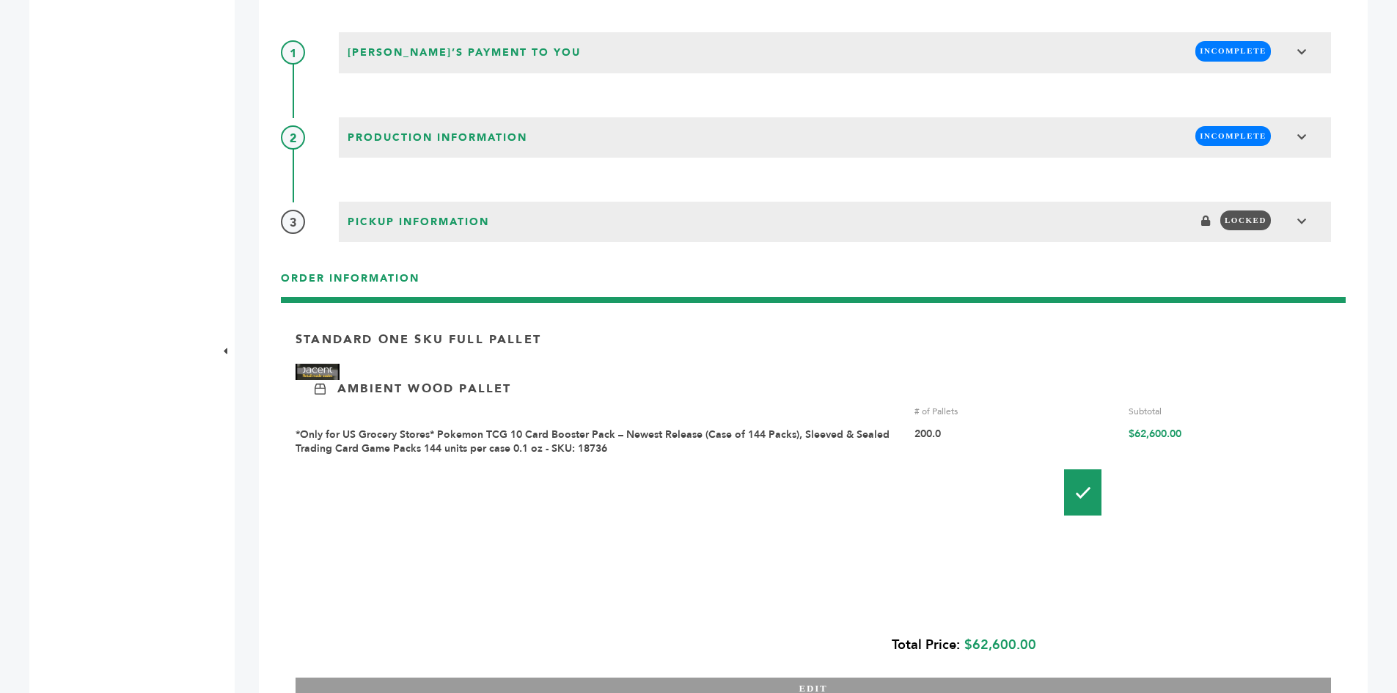
scroll to position [928, 0]
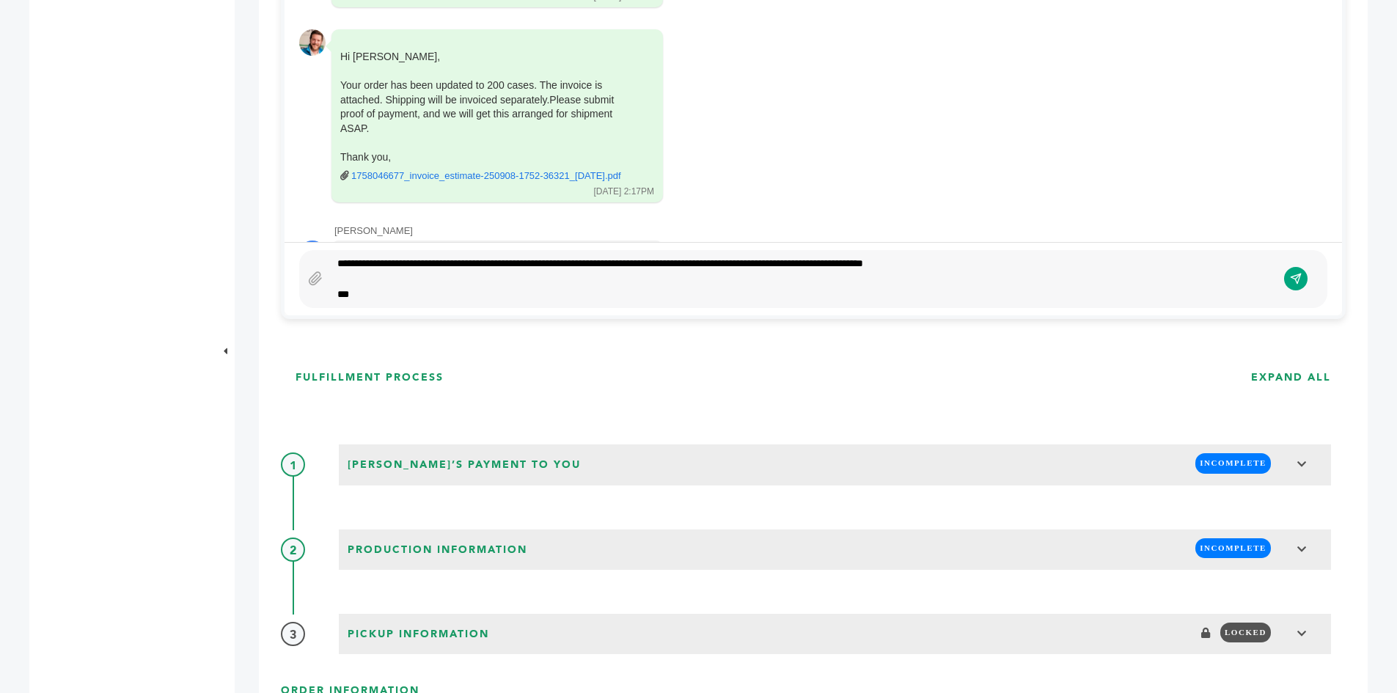
click at [441, 259] on div "**********" at bounding box center [803, 279] width 947 height 46
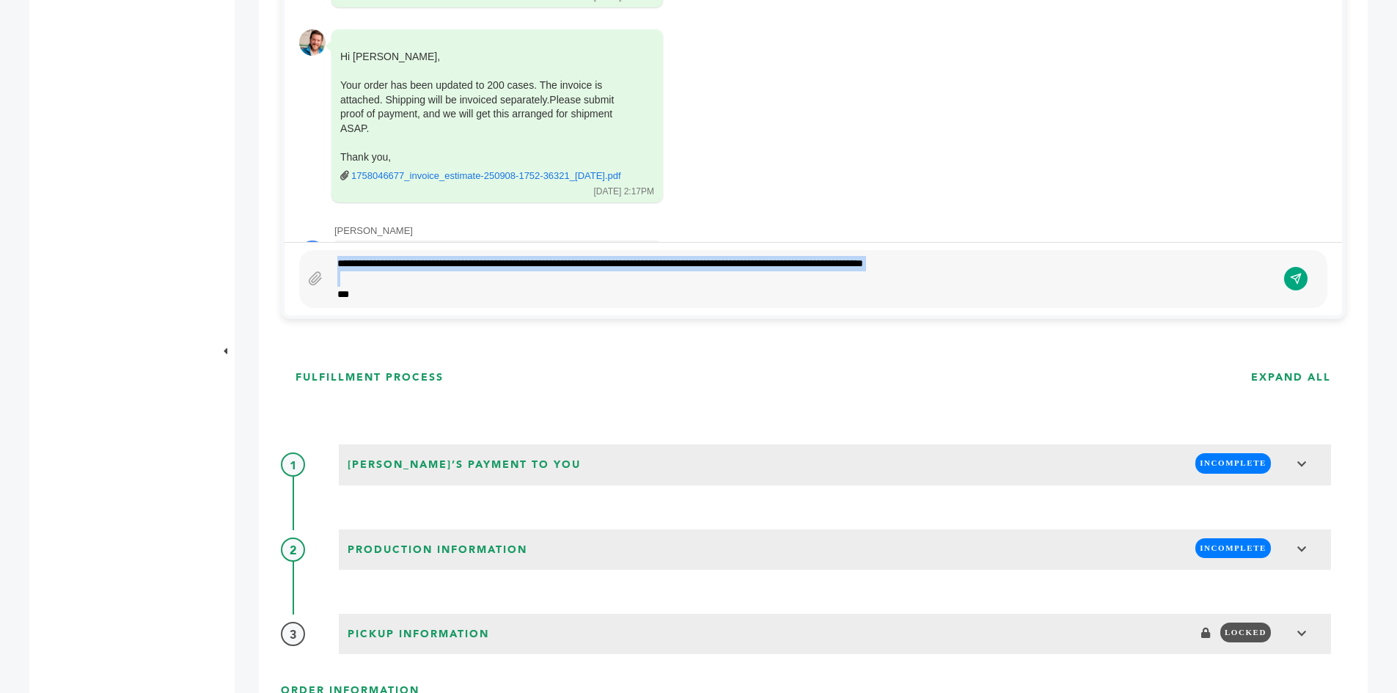
click at [408, 267] on div "**********" at bounding box center [803, 279] width 947 height 46
drag, startPoint x: 427, startPoint y: 263, endPoint x: 248, endPoint y: 282, distance: 180.7
click at [225, 279] on div "EXW "EXW (Ex-Works)" The seller delivers when it places the goods at the dispos…" at bounding box center [698, 571] width 1338 height 2832
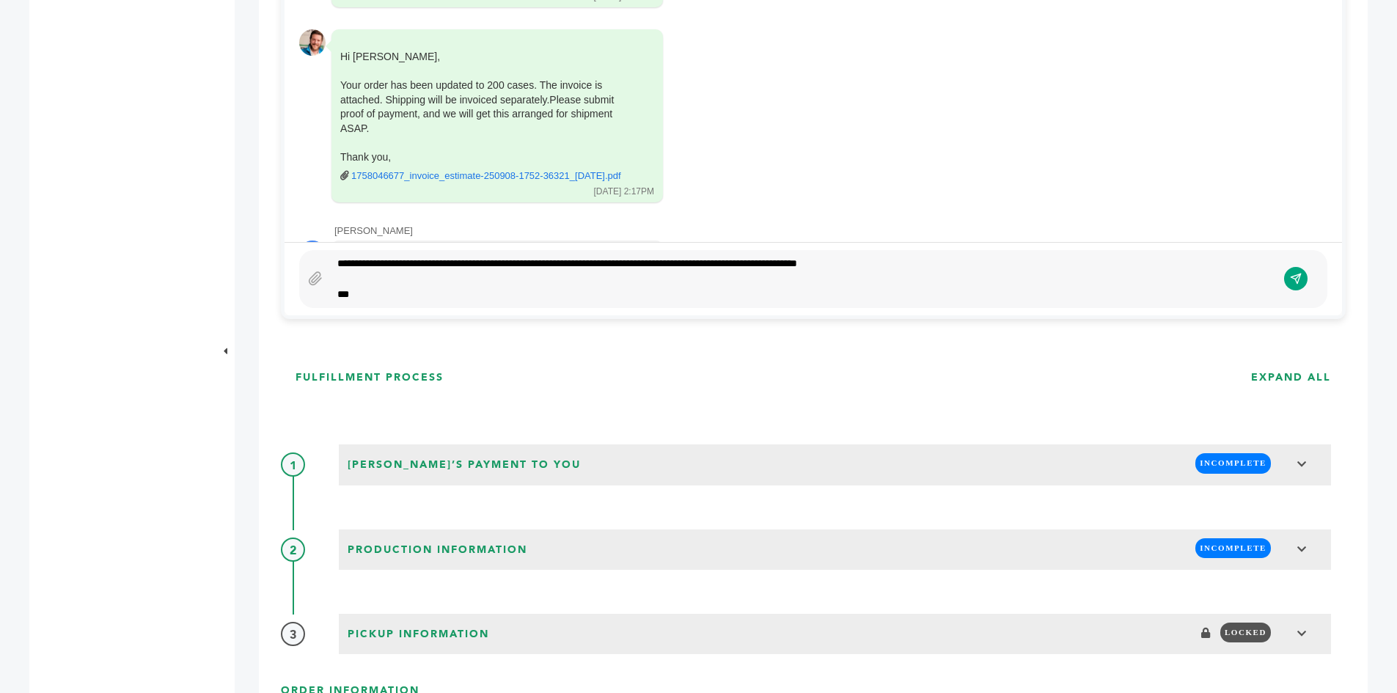
click at [615, 263] on div "**********" at bounding box center [803, 279] width 947 height 46
click at [1293, 278] on icon "submit" at bounding box center [1296, 279] width 10 height 10
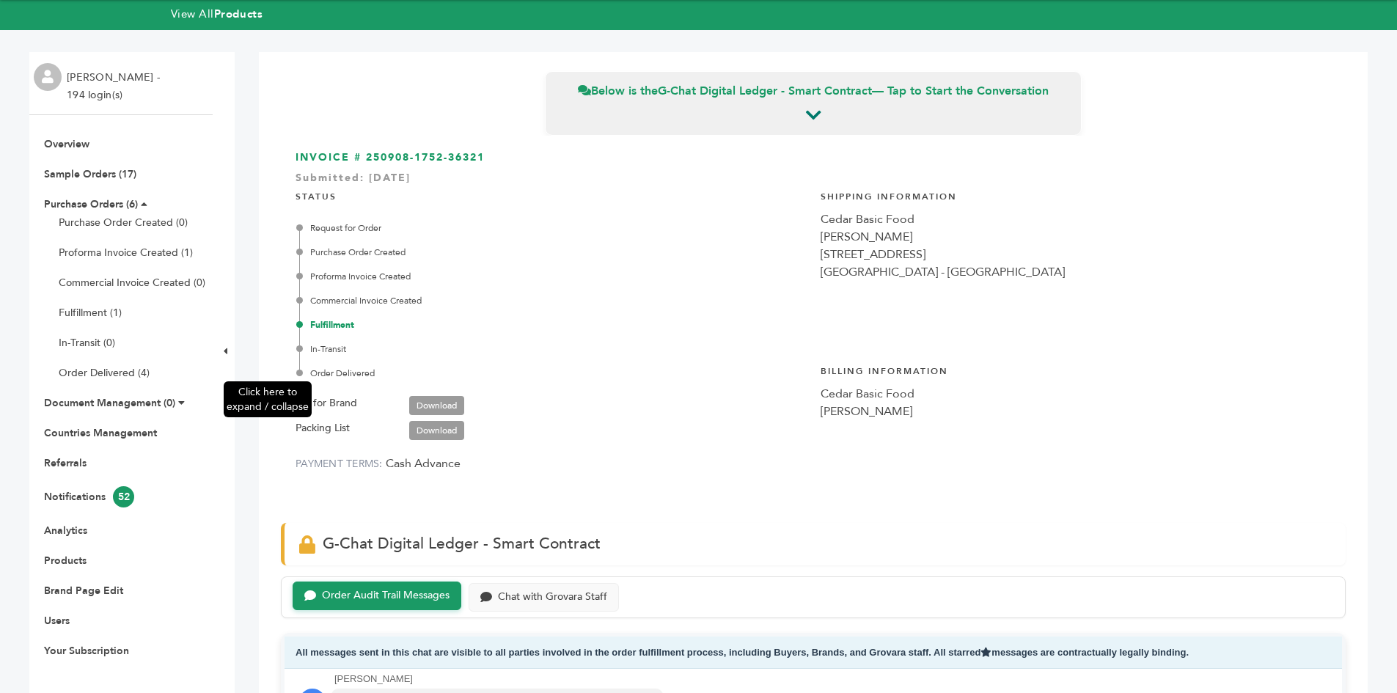
scroll to position [0, 0]
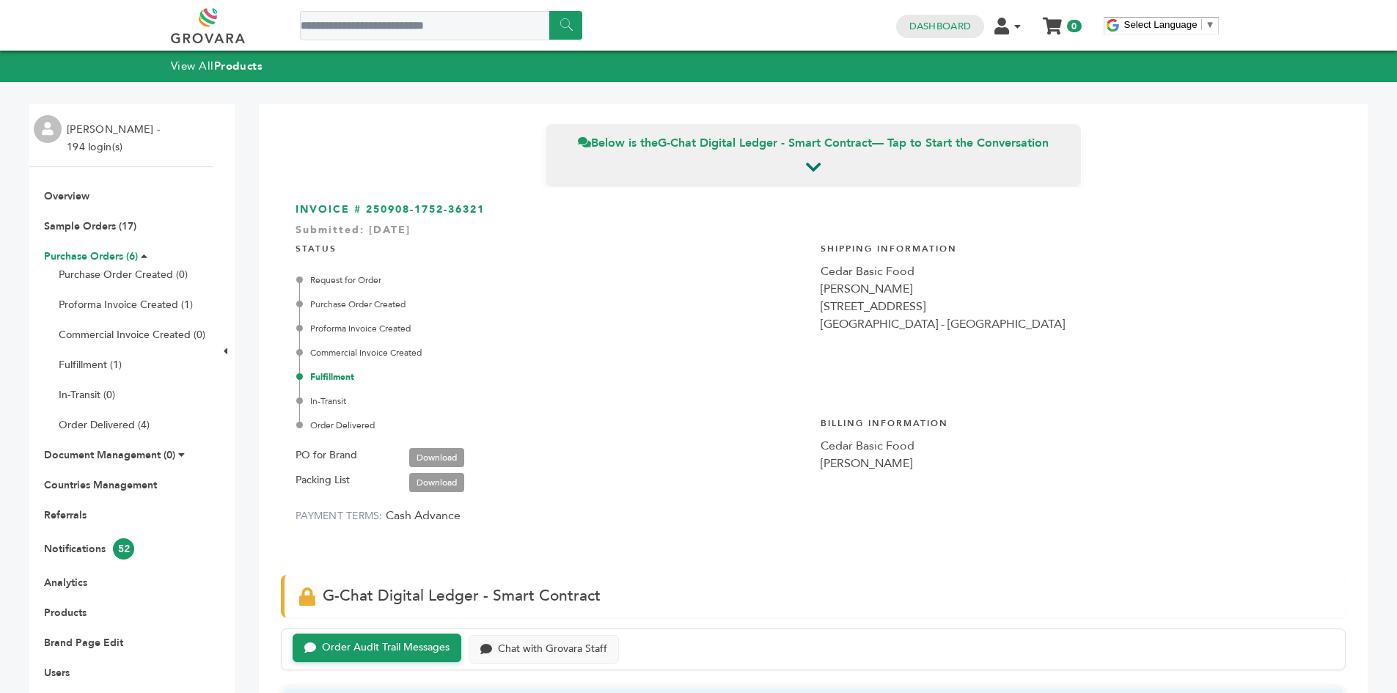
click at [58, 254] on link "Purchase Orders (6)" at bounding box center [91, 256] width 94 height 14
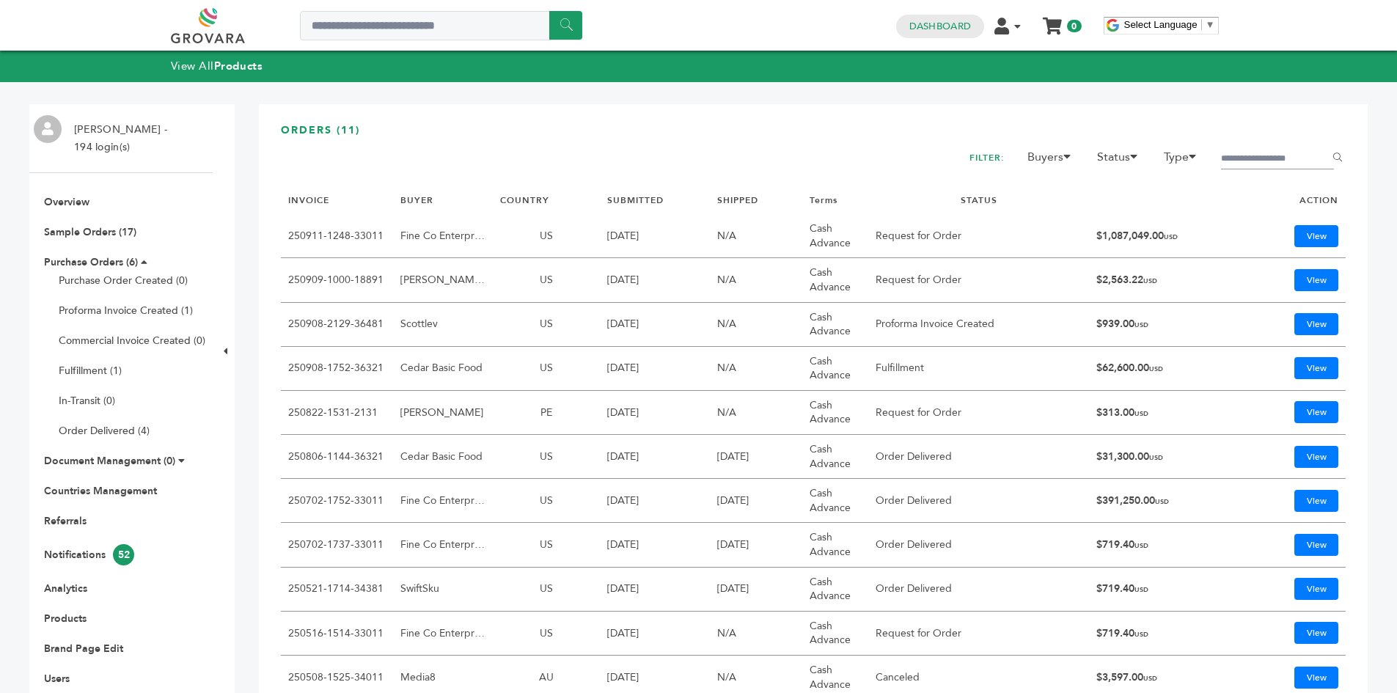
drag, startPoint x: 1172, startPoint y: 500, endPoint x: 1034, endPoint y: 496, distance: 138.6
click at [1034, 496] on tr "250702-1752-33011 Fine Co Enterprises US [DATE] [DATE] Cash Advance Order Deliv…" at bounding box center [813, 501] width 1065 height 44
